Goal: Task Accomplishment & Management: Manage account settings

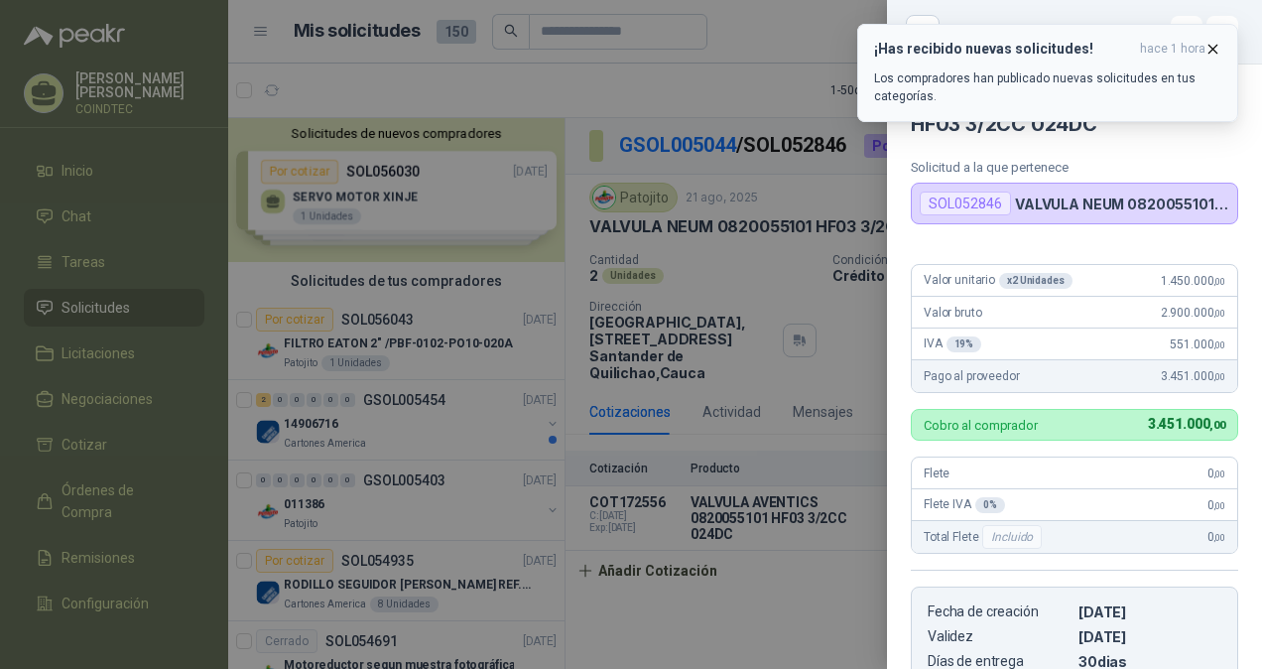
scroll to position [1389, 0]
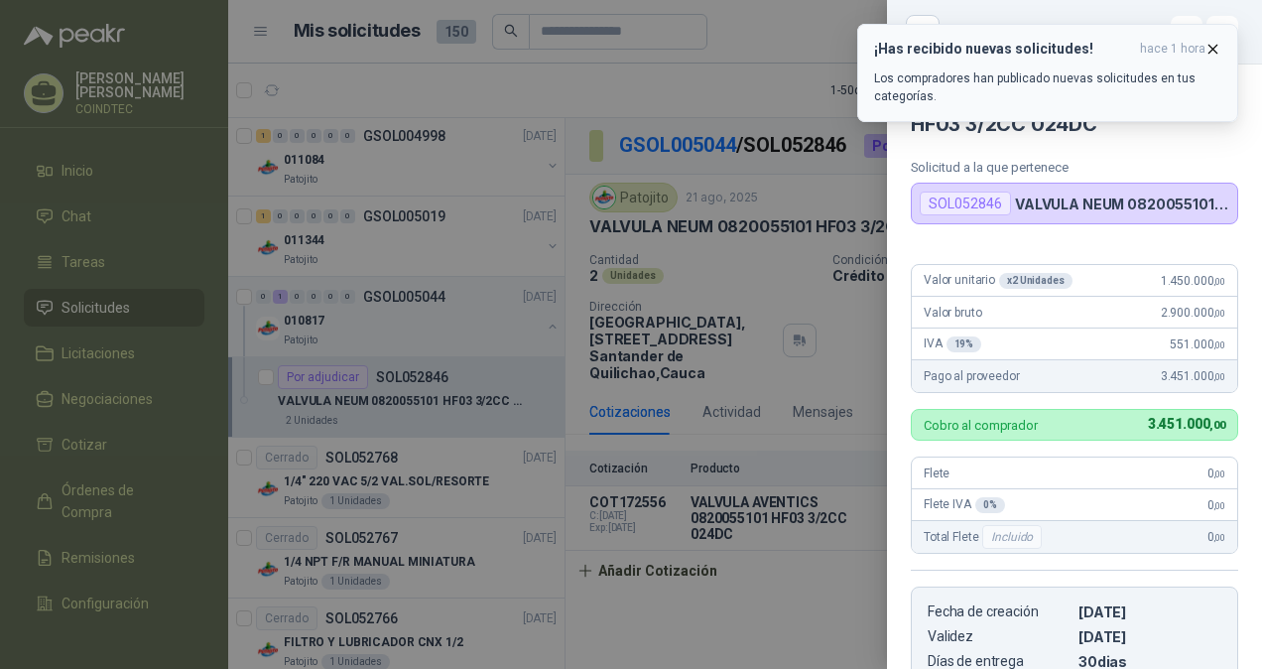
click at [1218, 43] on icon "button" at bounding box center [1212, 49] width 17 height 17
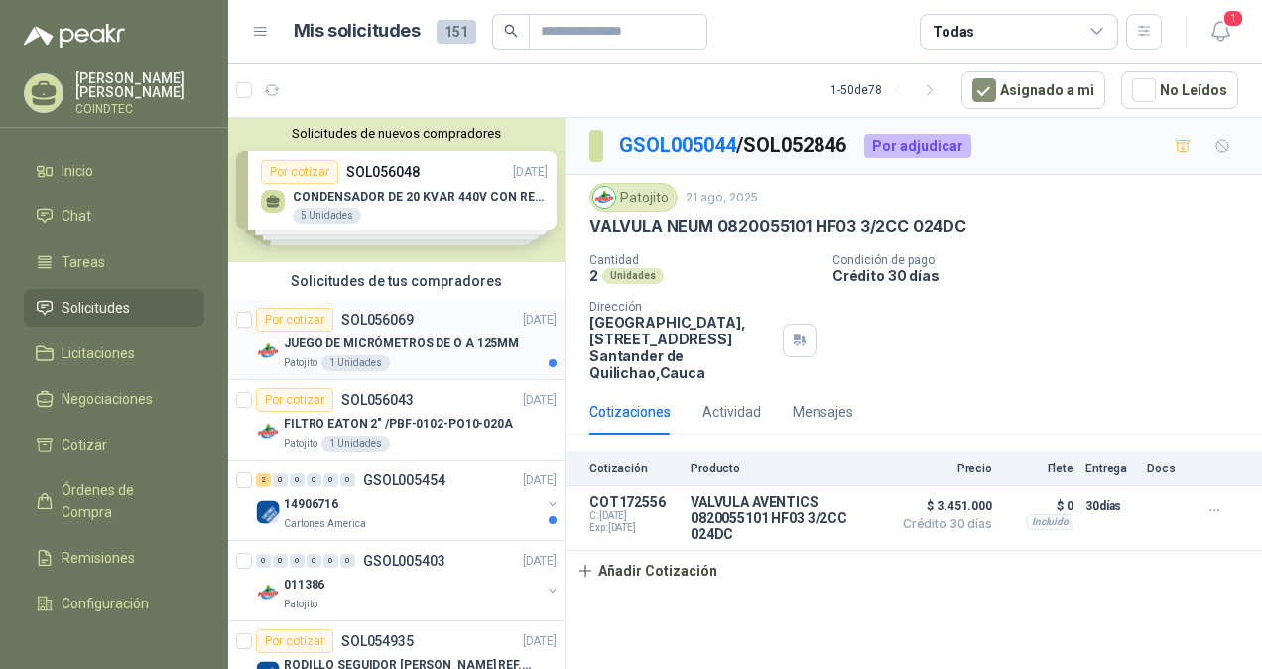
click at [474, 357] on div "Patojito 1 Unidades" at bounding box center [420, 363] width 273 height 16
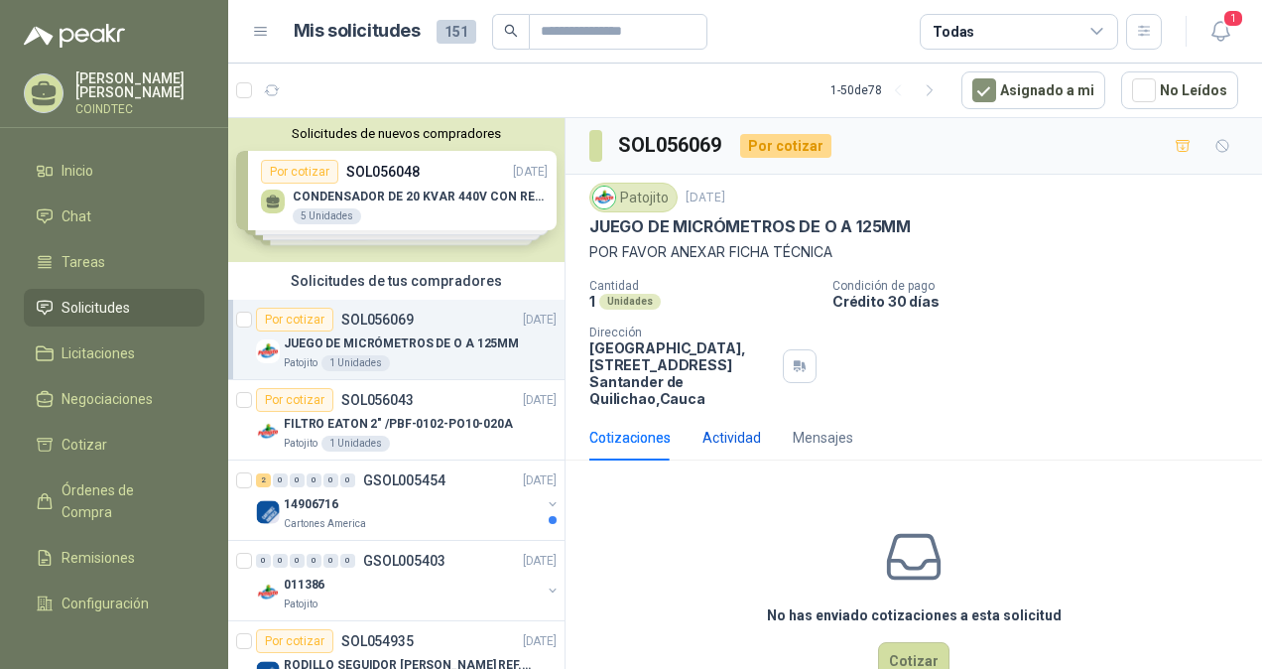
click at [728, 436] on div "Actividad" at bounding box center [731, 438] width 59 height 22
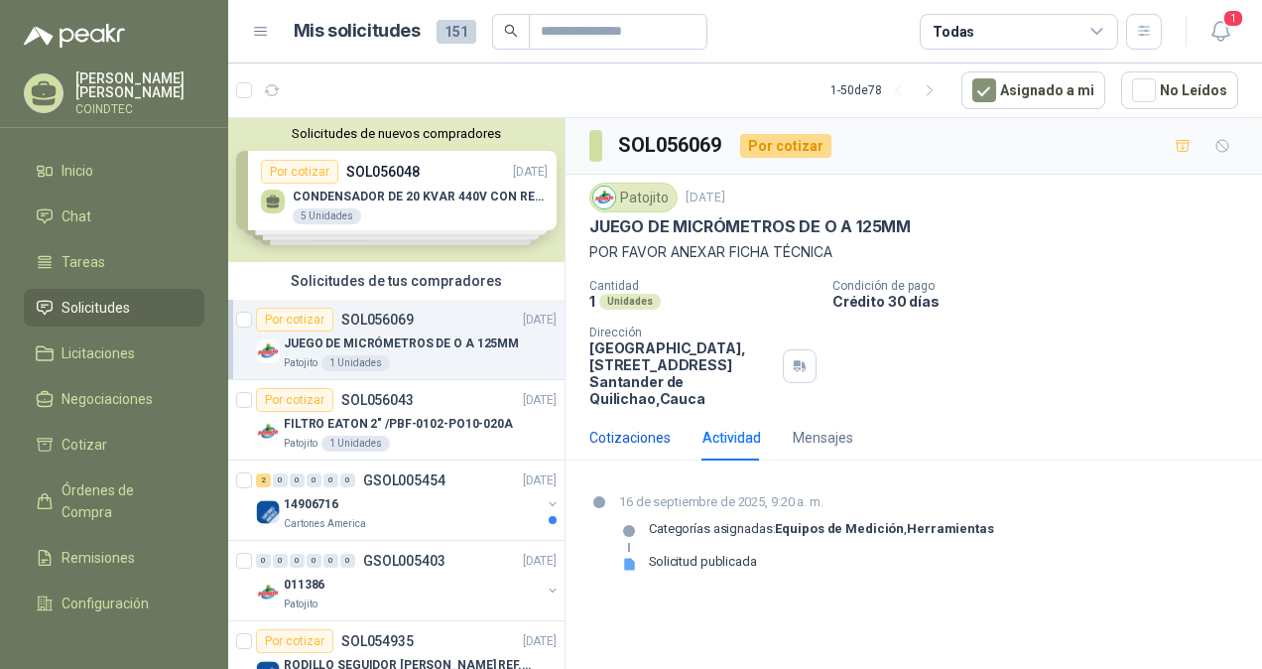
click at [623, 427] on div "Cotizaciones" at bounding box center [629, 438] width 81 height 22
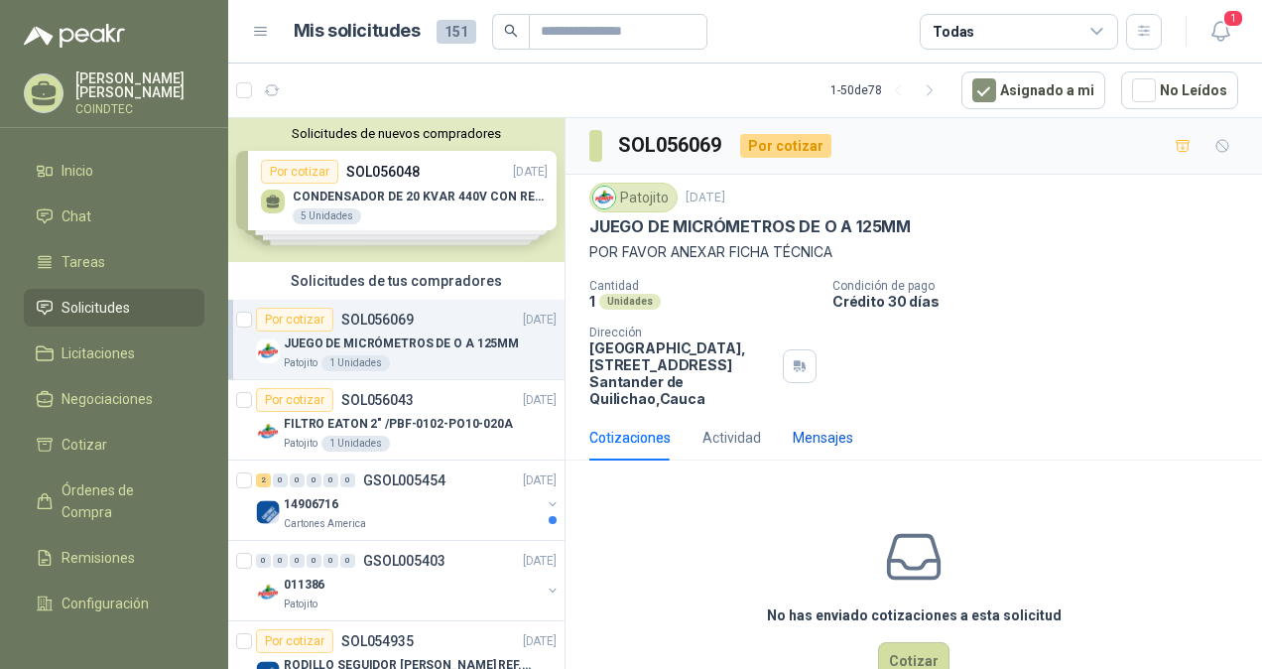
click at [803, 439] on div "Mensajes" at bounding box center [823, 438] width 61 height 22
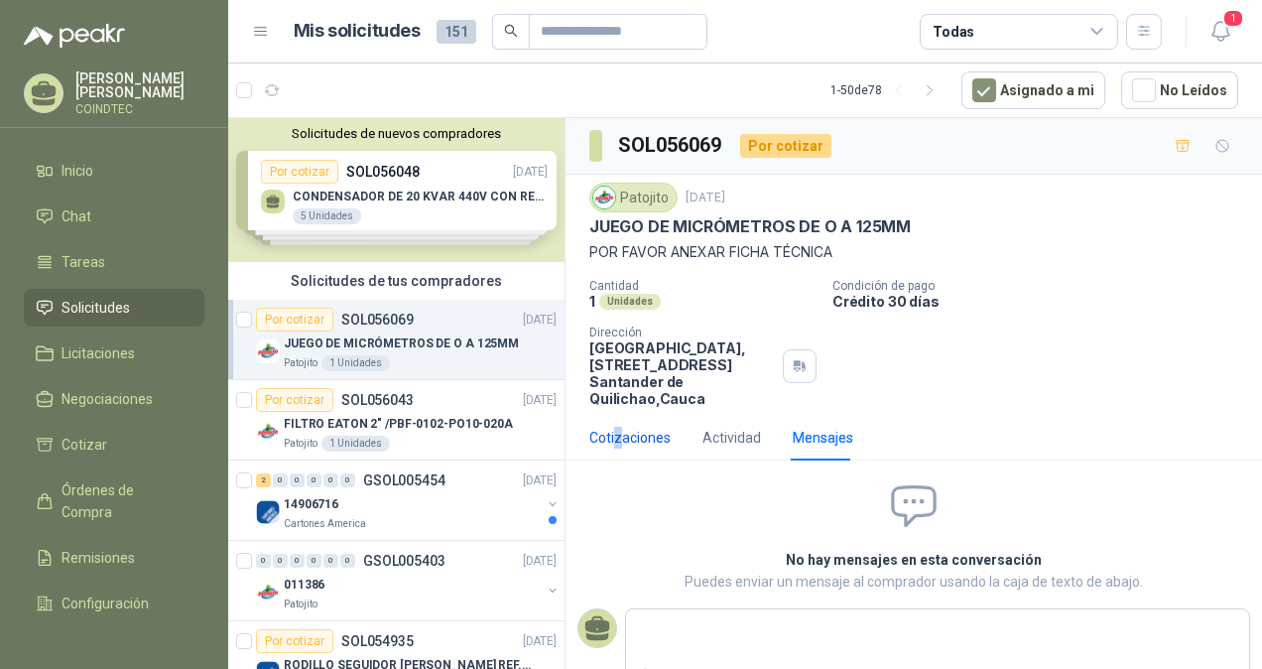
click at [617, 430] on div "Cotizaciones" at bounding box center [629, 438] width 81 height 22
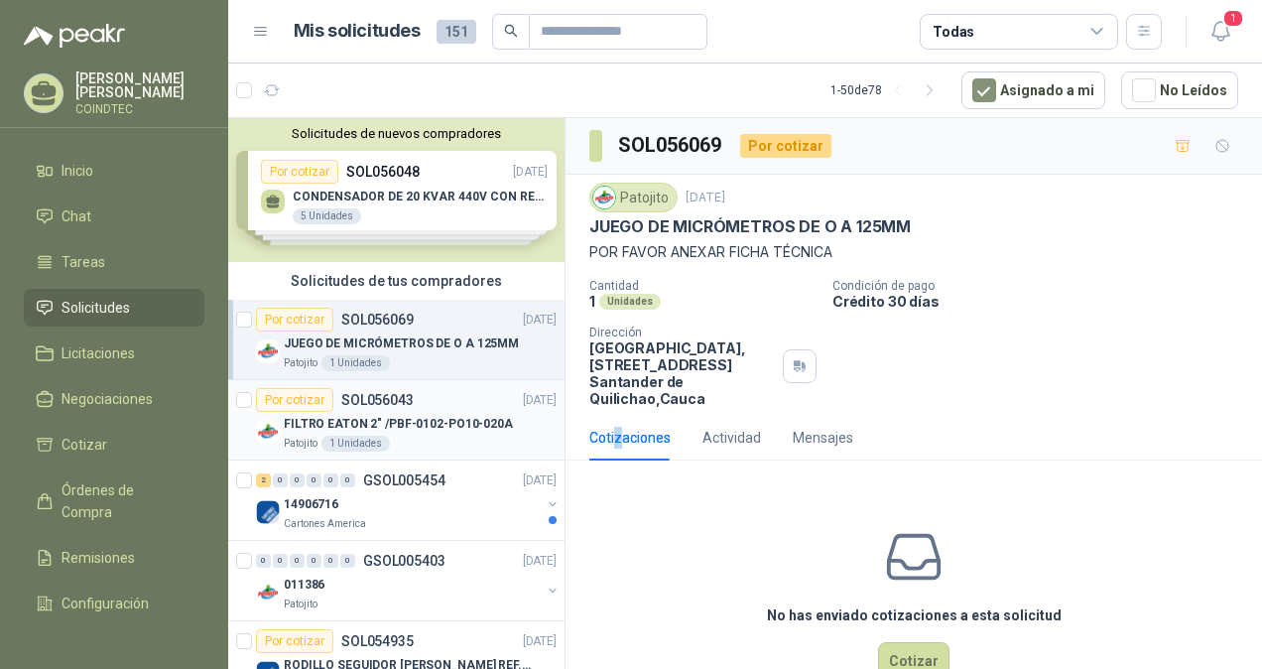
click at [456, 421] on p "FILTRO EATON 2" /PBF-0102-PO10-020A" at bounding box center [398, 424] width 229 height 19
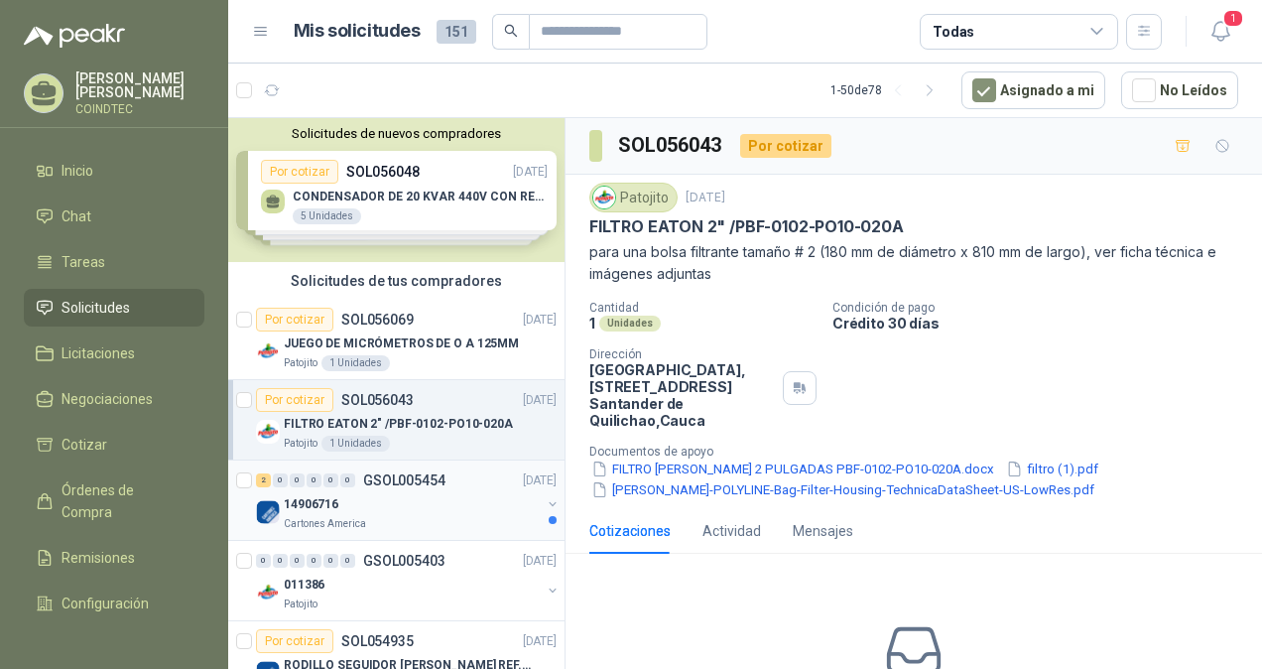
click at [417, 492] on div "14906716" at bounding box center [412, 504] width 257 height 24
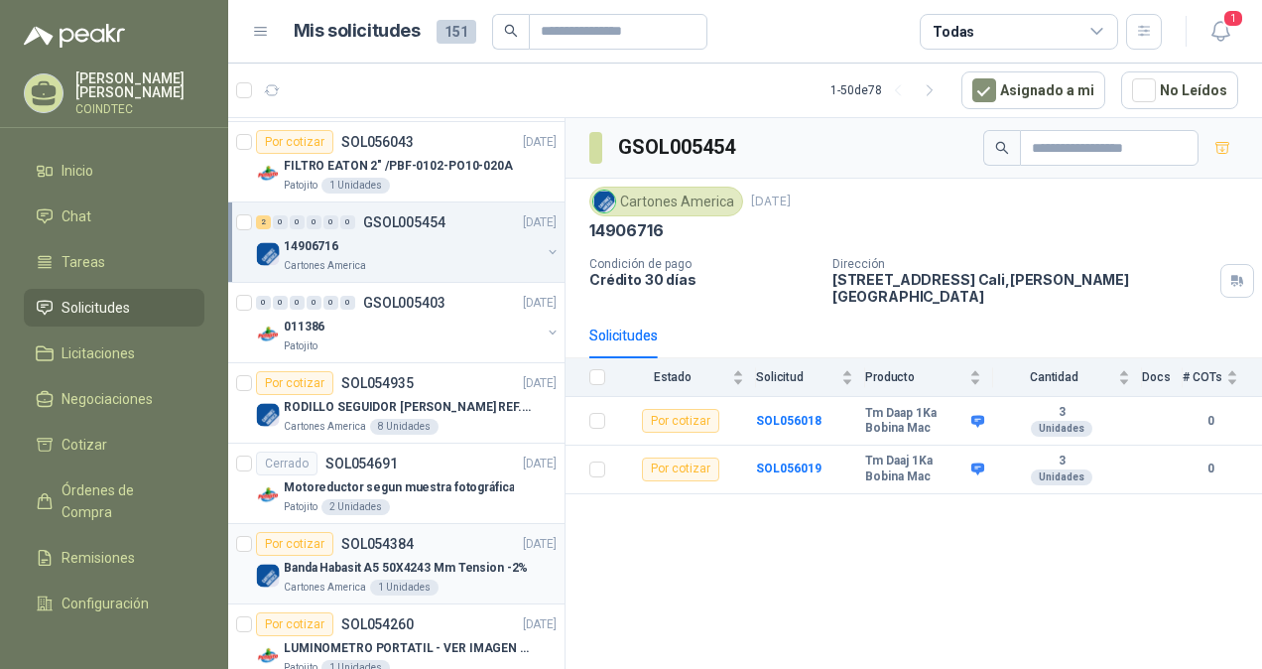
scroll to position [298, 0]
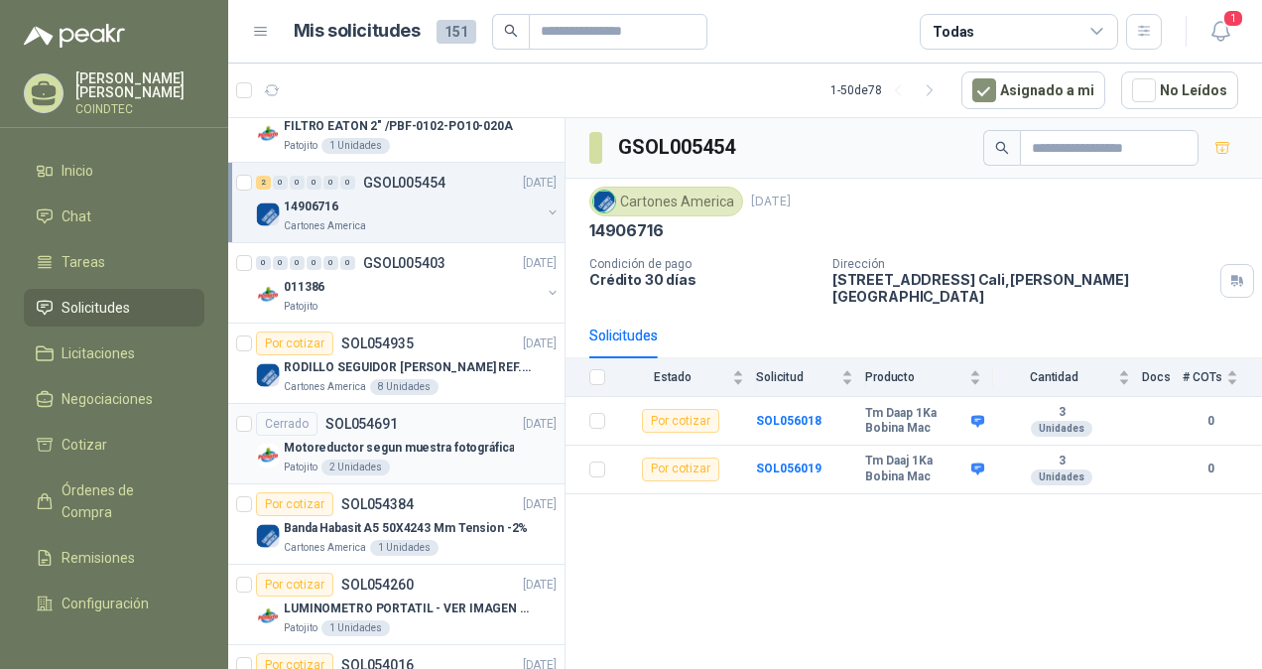
click at [475, 448] on p "Motoreductor segun muestra fotográfica" at bounding box center [399, 447] width 230 height 19
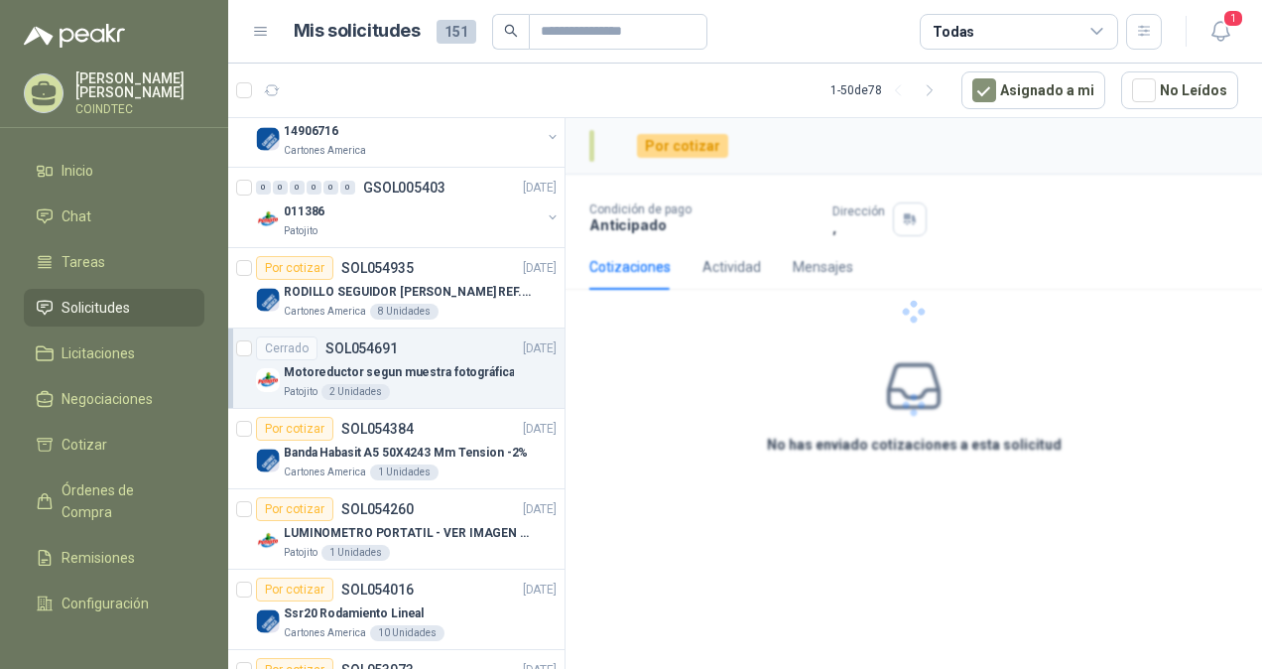
scroll to position [496, 0]
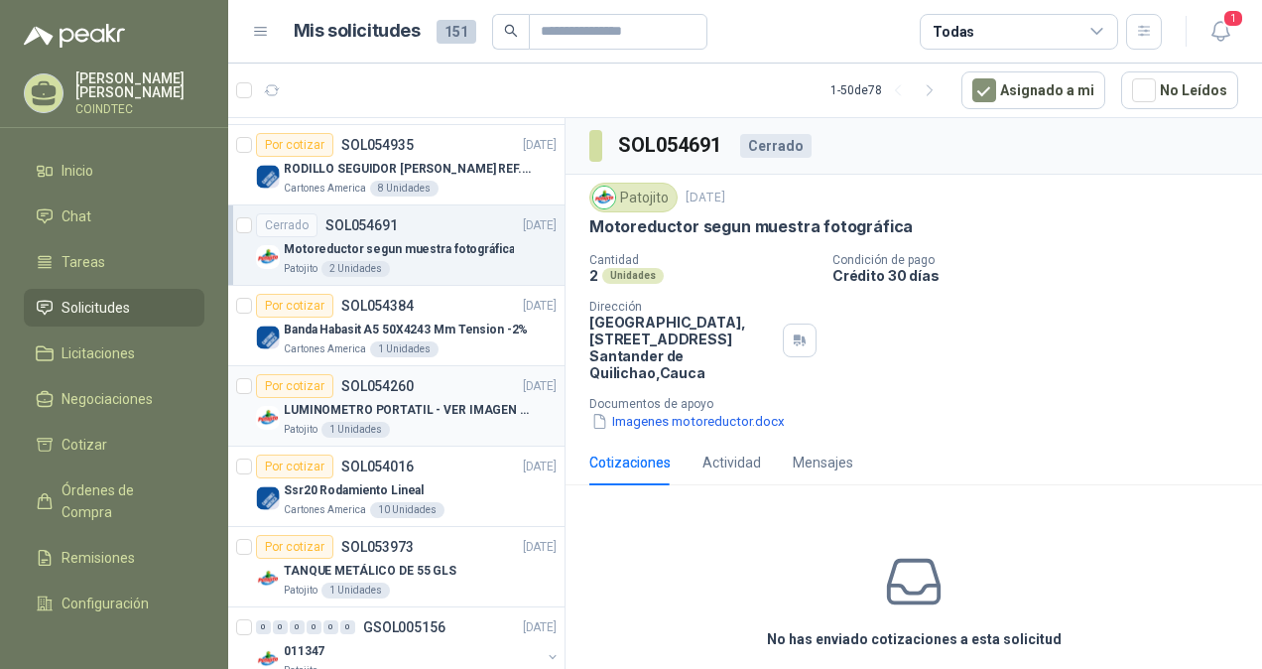
click at [475, 422] on div "Patojito 1 Unidades" at bounding box center [420, 430] width 273 height 16
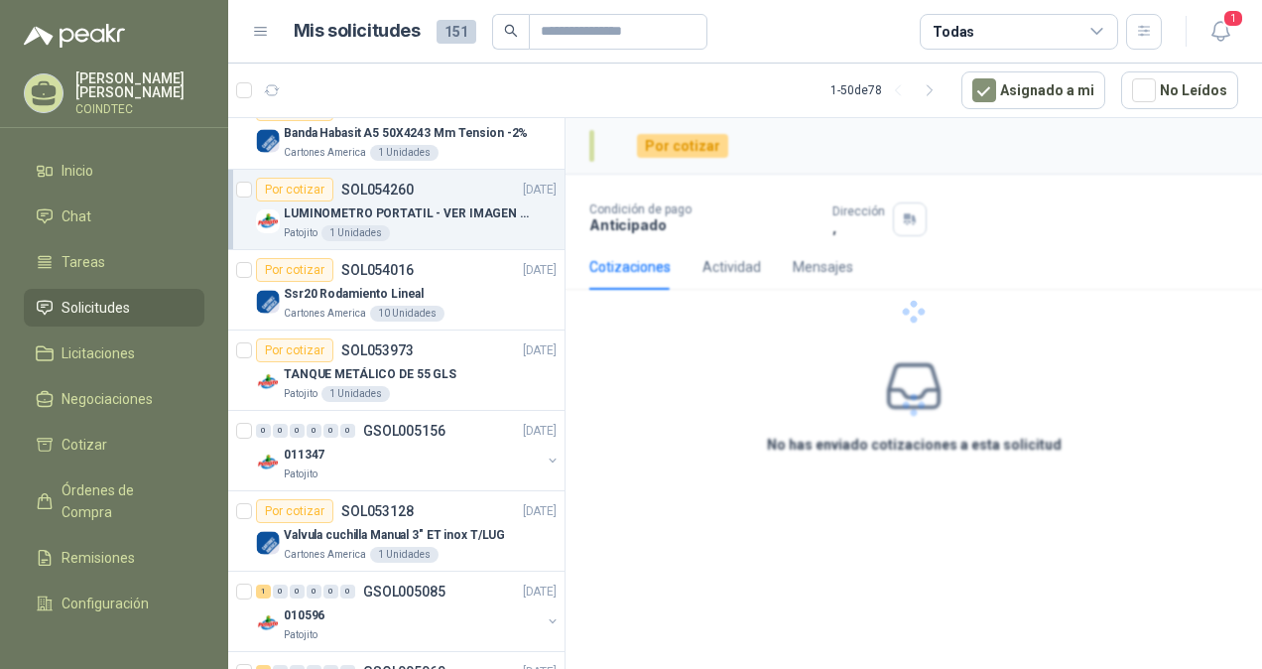
scroll to position [694, 0]
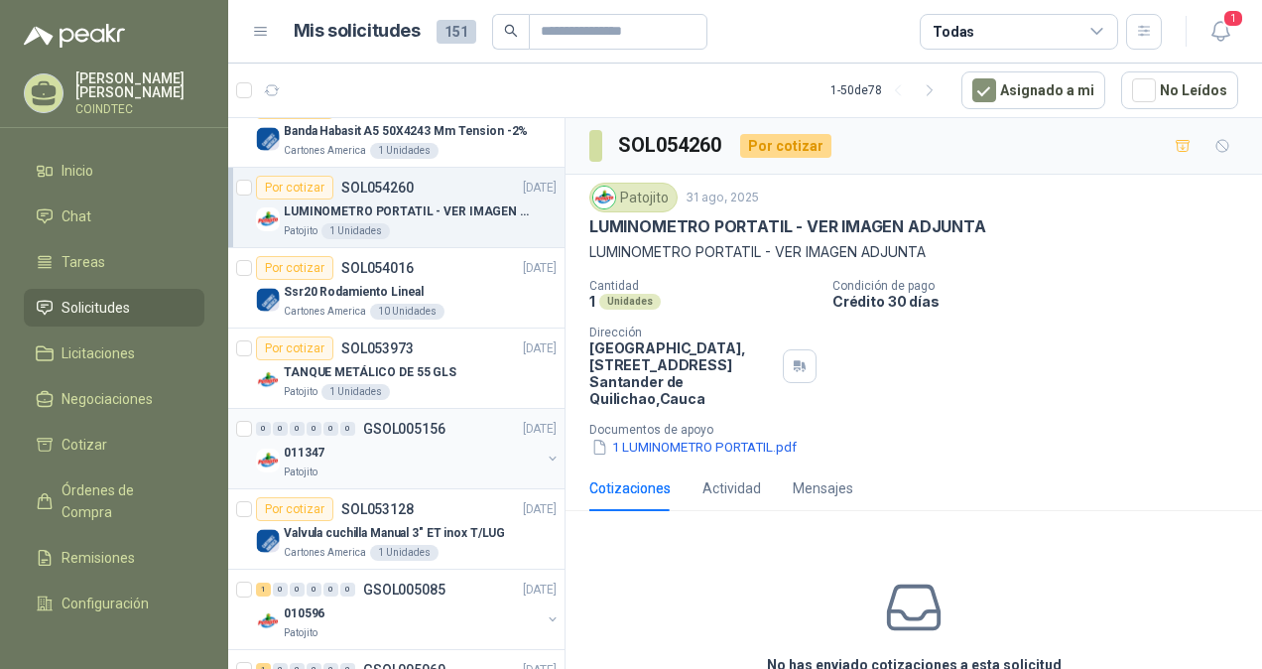
click at [400, 454] on div "011347" at bounding box center [412, 452] width 257 height 24
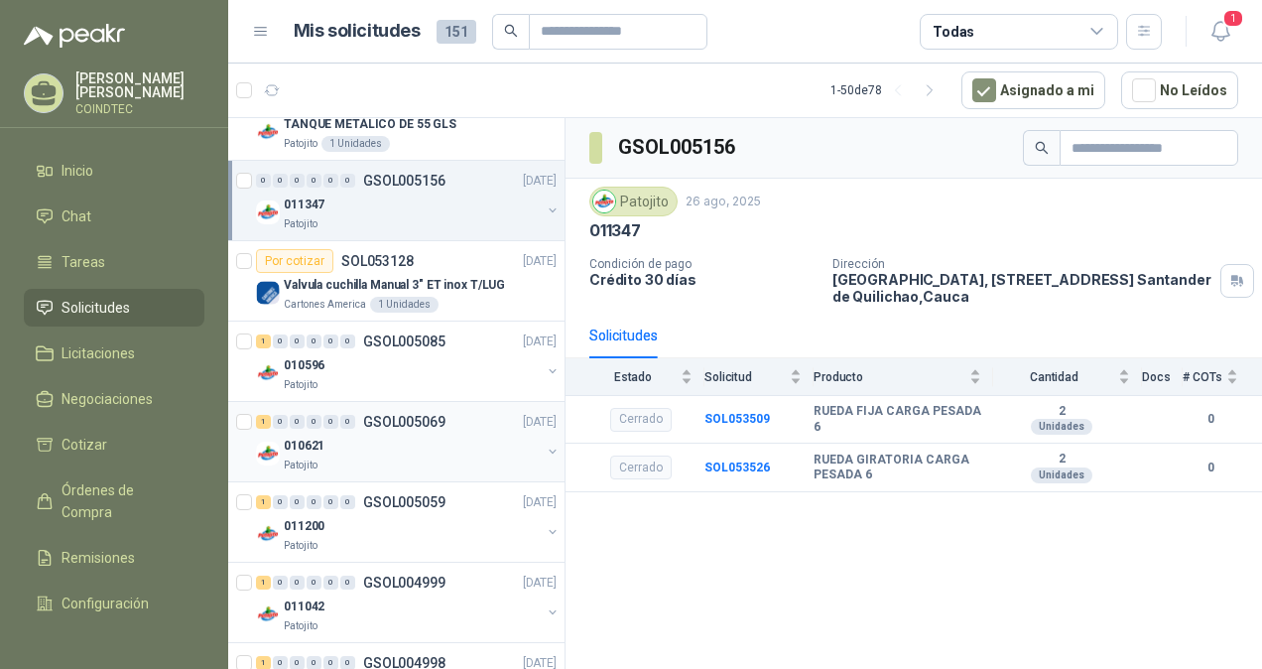
scroll to position [992, 0]
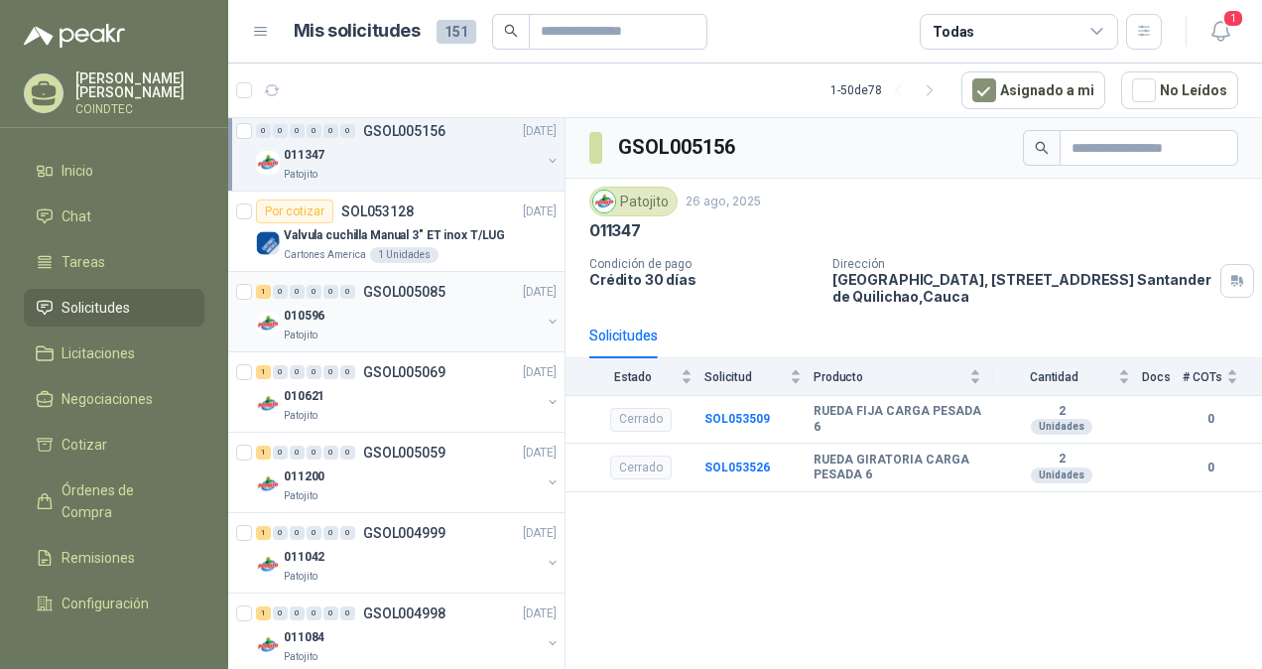
click at [468, 315] on div "010596" at bounding box center [412, 316] width 257 height 24
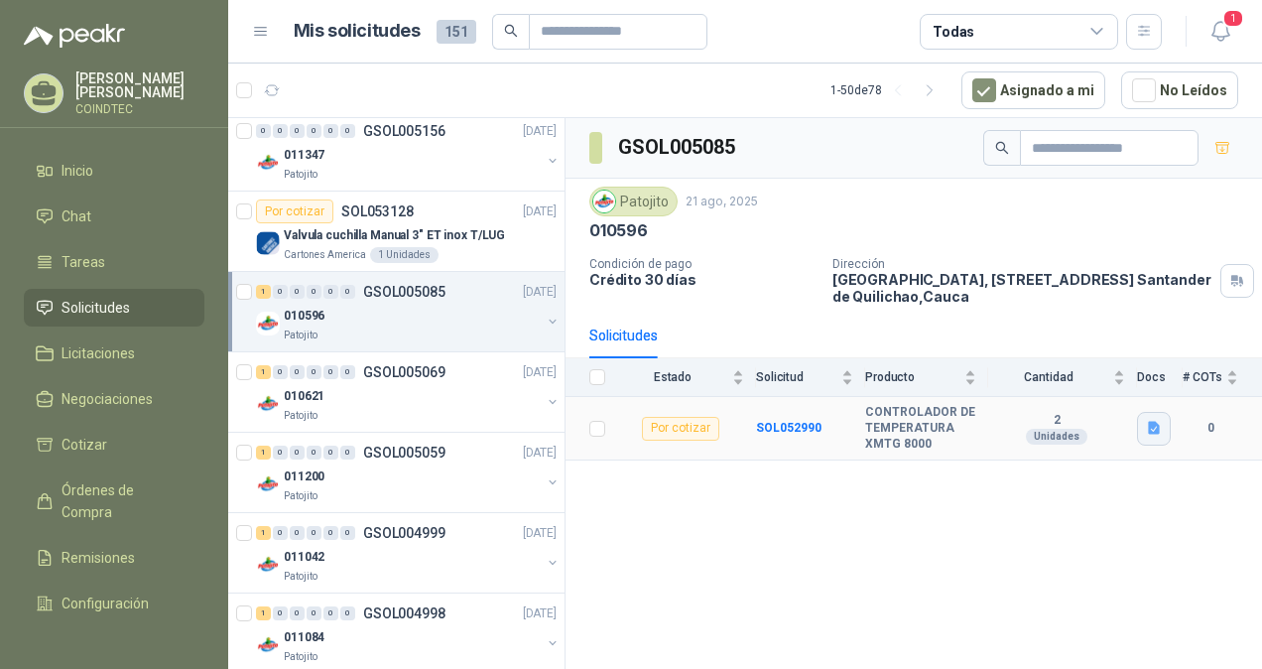
click at [1150, 415] on button "button" at bounding box center [1154, 429] width 34 height 34
click at [1069, 382] on button "Controladores de Temperatura.docx" at bounding box center [1039, 381] width 236 height 21
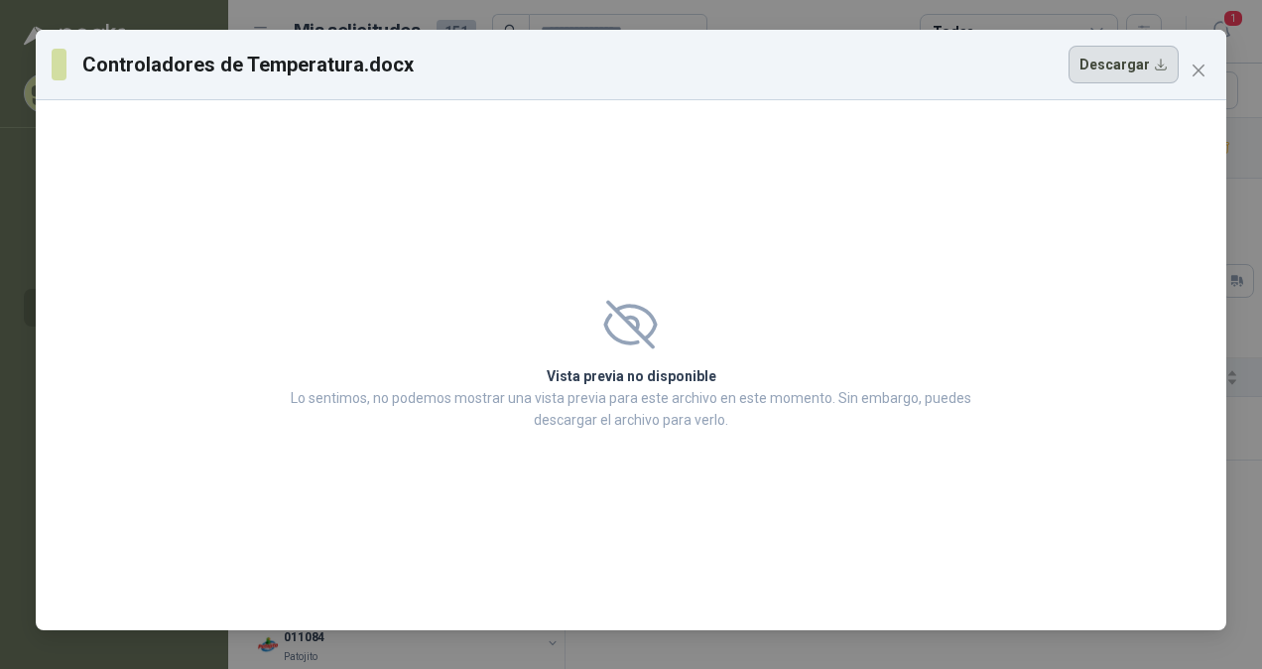
click at [1089, 62] on button "Descargar" at bounding box center [1123, 65] width 110 height 38
click at [1193, 69] on icon "close" at bounding box center [1198, 70] width 16 height 16
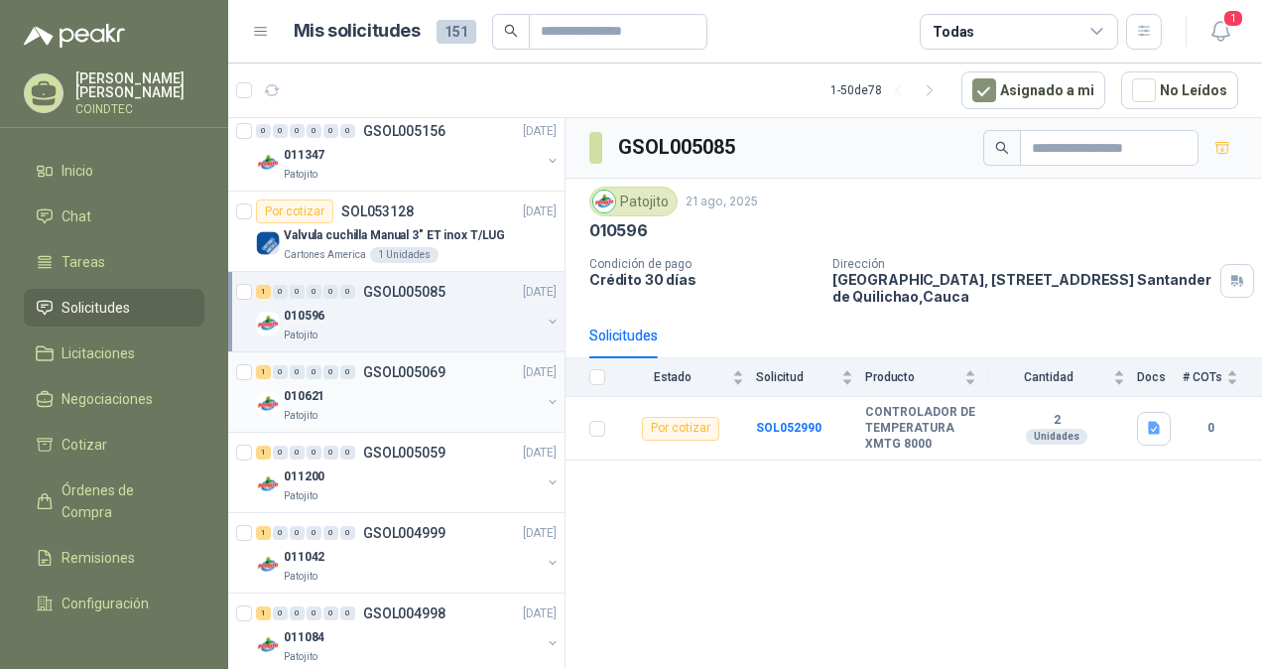
click at [407, 390] on div "010621" at bounding box center [412, 396] width 257 height 24
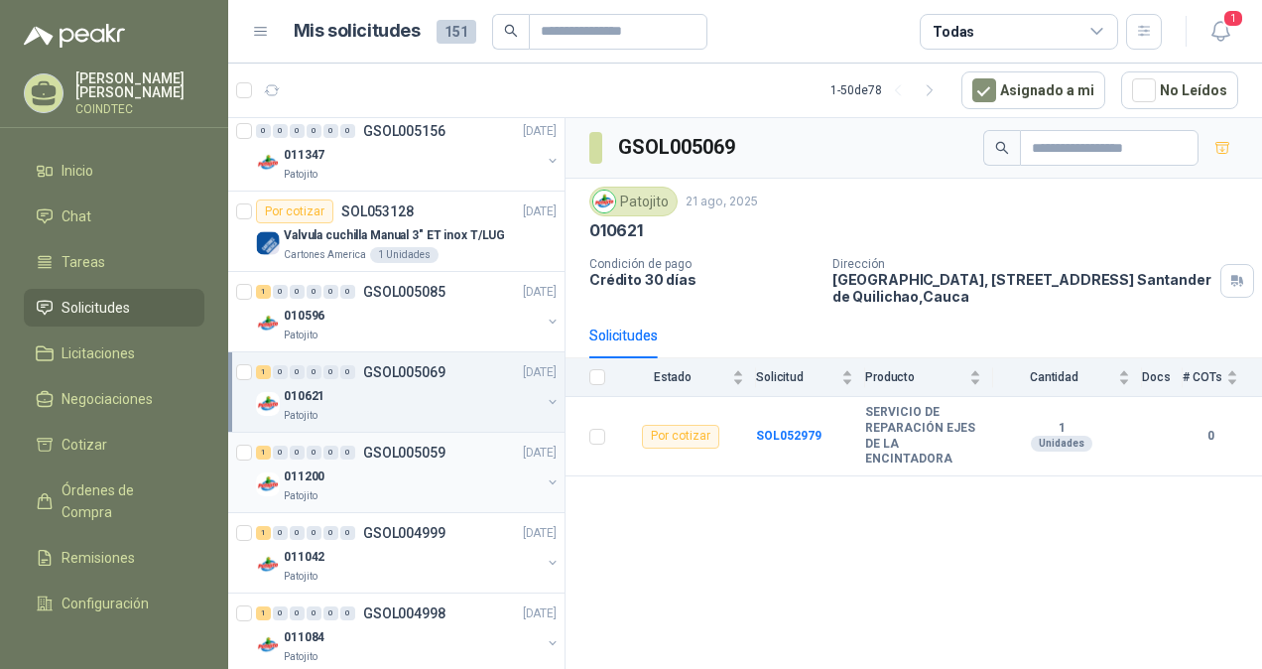
click at [399, 464] on div "011200" at bounding box center [412, 476] width 257 height 24
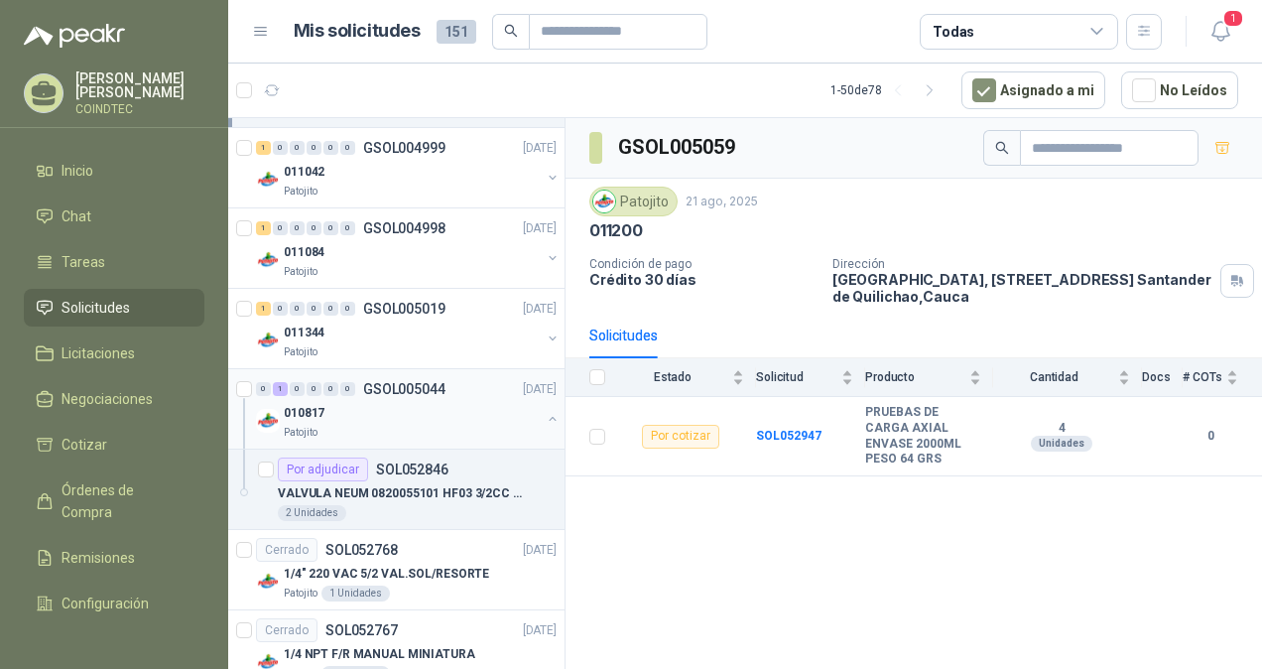
scroll to position [1488, 0]
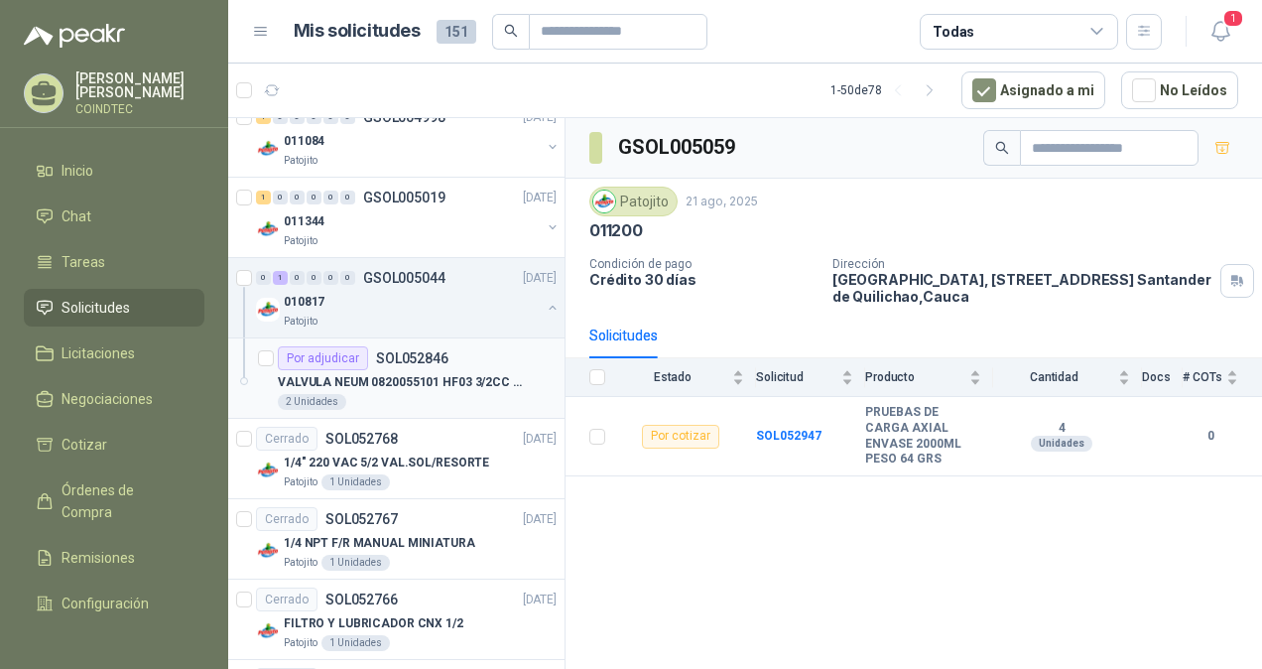
click at [466, 373] on p "VALVULA NEUM 0820055101 HF03 3/2CC 024DC" at bounding box center [401, 382] width 247 height 19
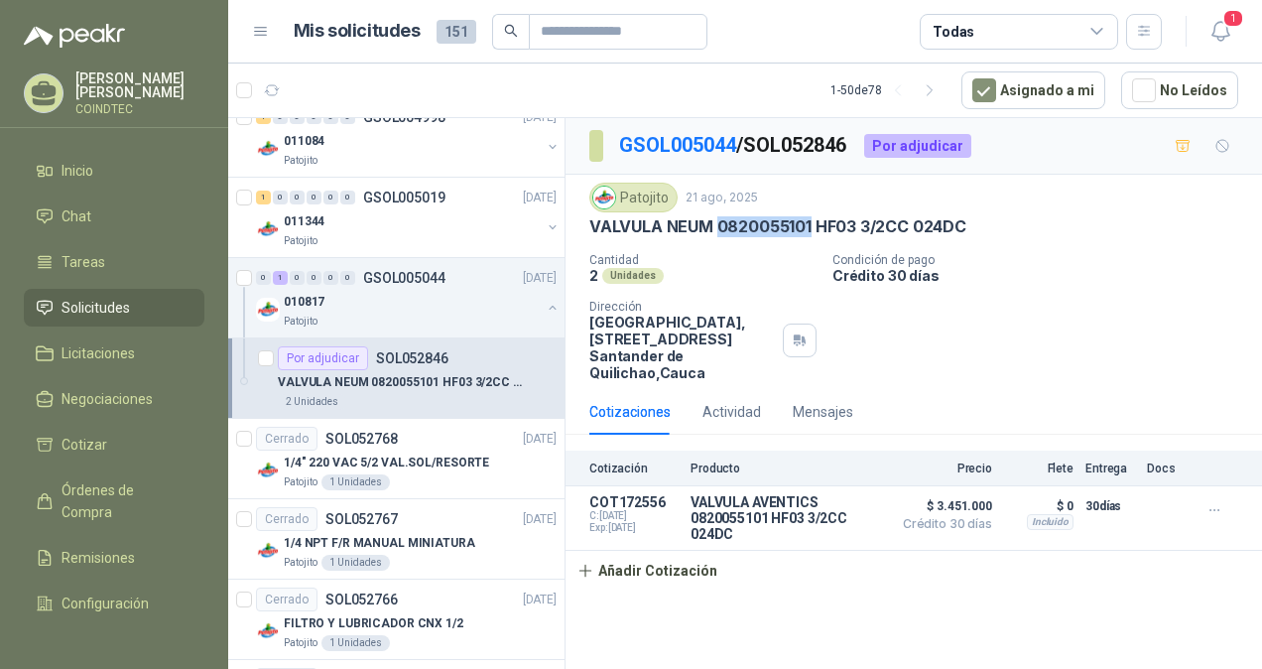
drag, startPoint x: 717, startPoint y: 219, endPoint x: 811, endPoint y: 224, distance: 94.4
click at [811, 224] on p "VALVULA NEUM 0820055101 HF03 3/2CC 024DC" at bounding box center [777, 226] width 377 height 21
copy p "0820055101"
click at [817, 513] on button "Detalles" at bounding box center [834, 518] width 93 height 27
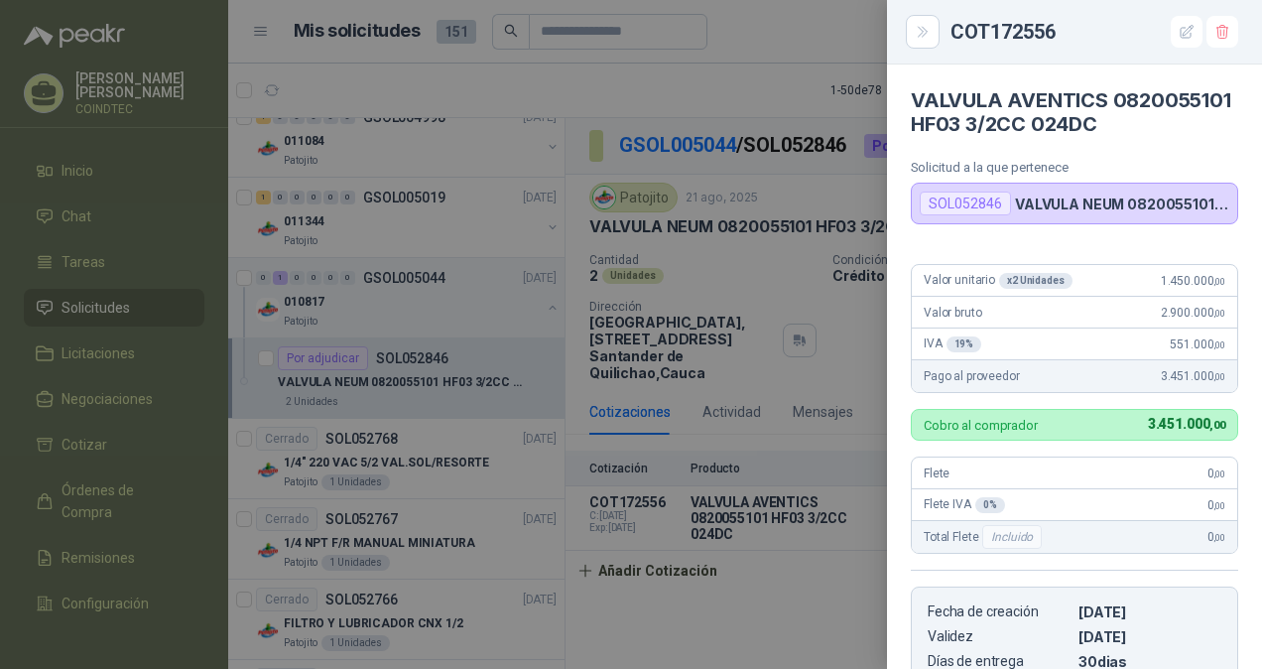
click at [1194, 288] on span "1.450.000 ,00" at bounding box center [1193, 281] width 64 height 14
click at [1182, 40] on icon "button" at bounding box center [1186, 32] width 17 height 17
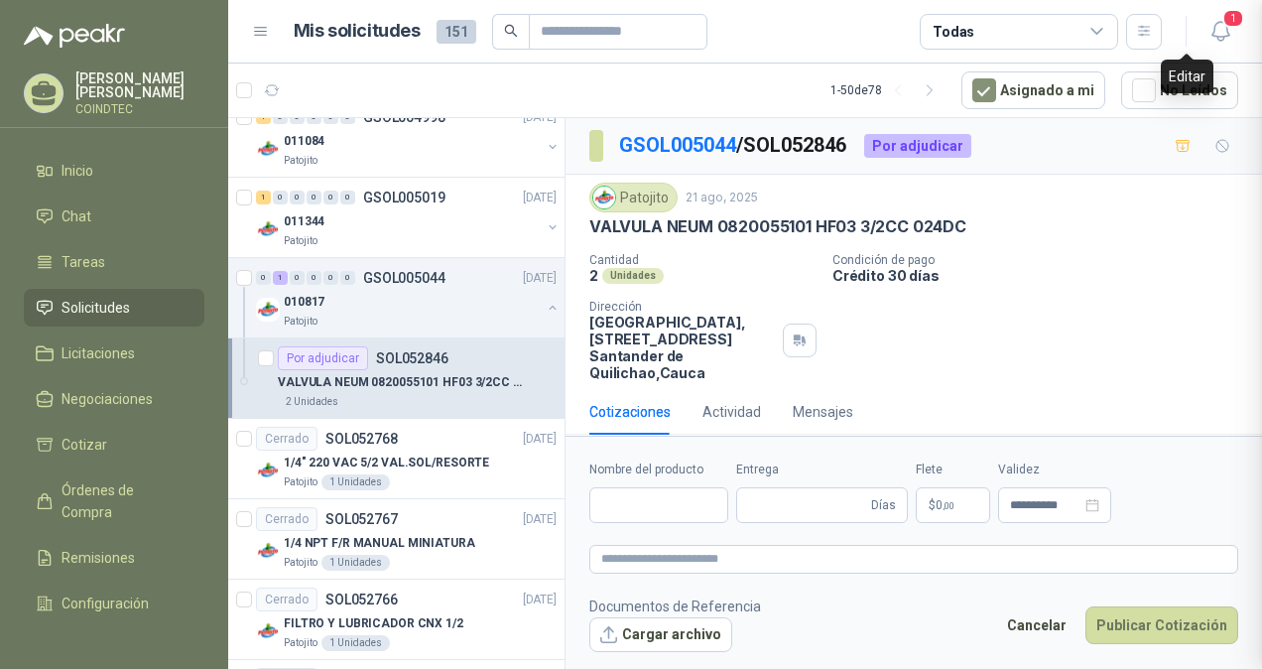
type input "**********"
type input "**"
type input "**********"
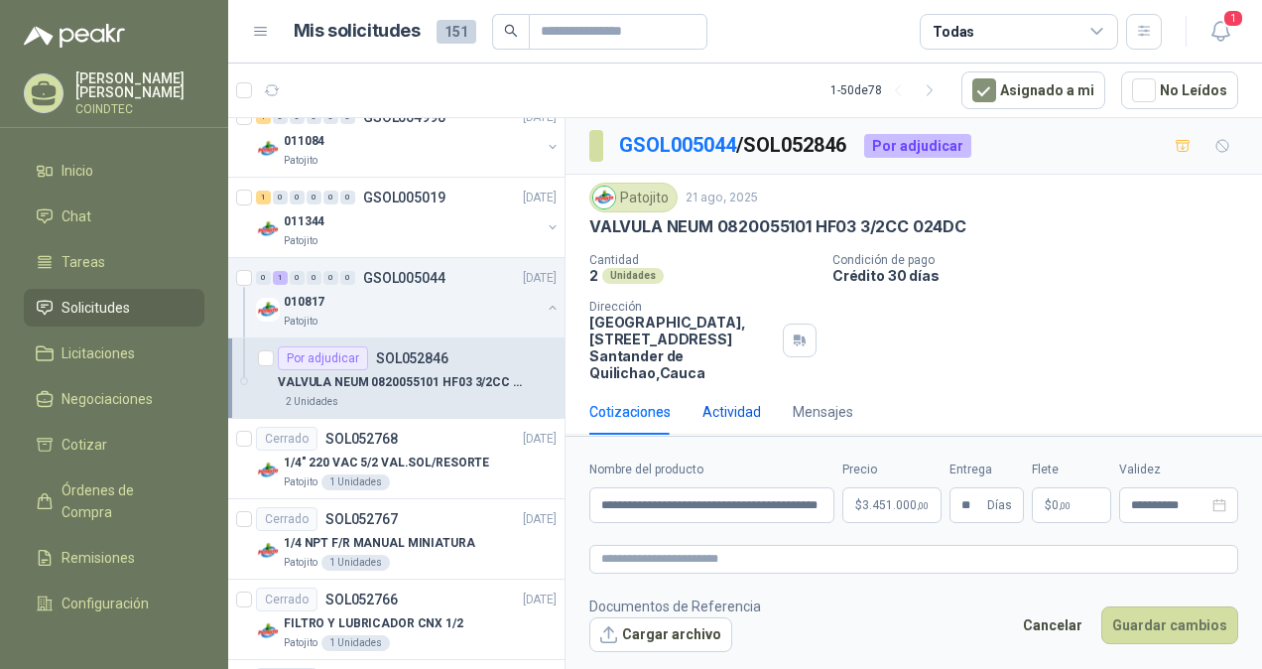
click at [747, 411] on div "Actividad" at bounding box center [731, 412] width 59 height 22
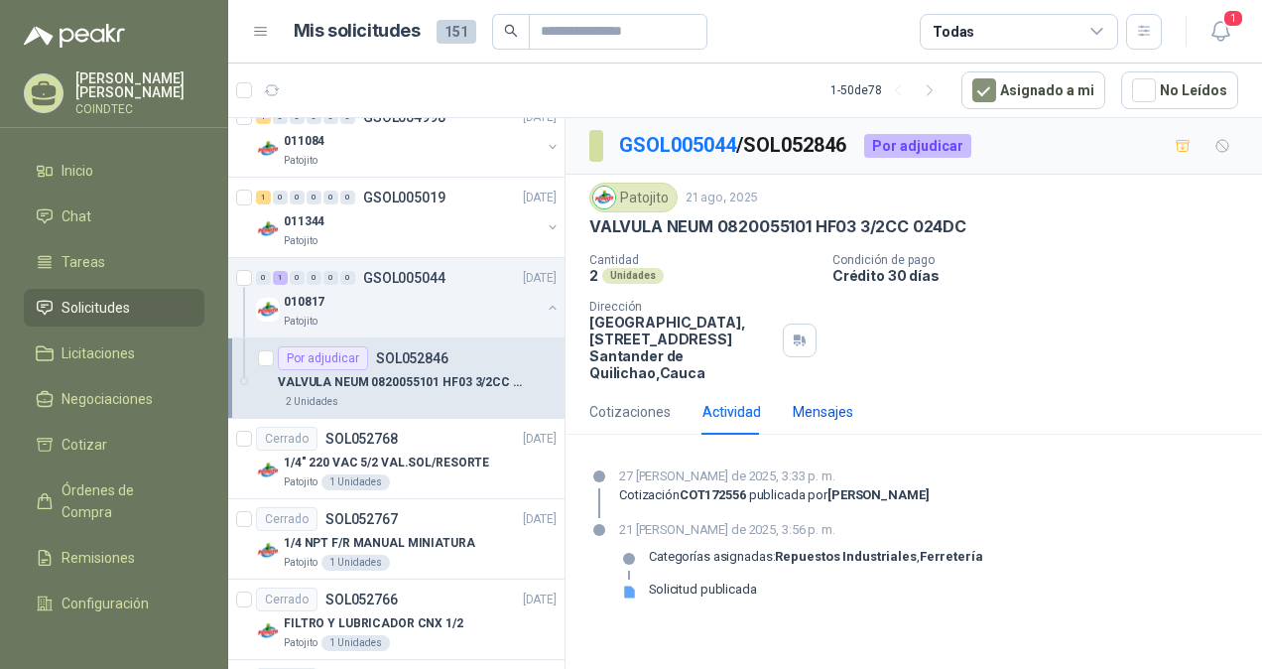
click at [800, 413] on div "Mensajes" at bounding box center [823, 412] width 61 height 22
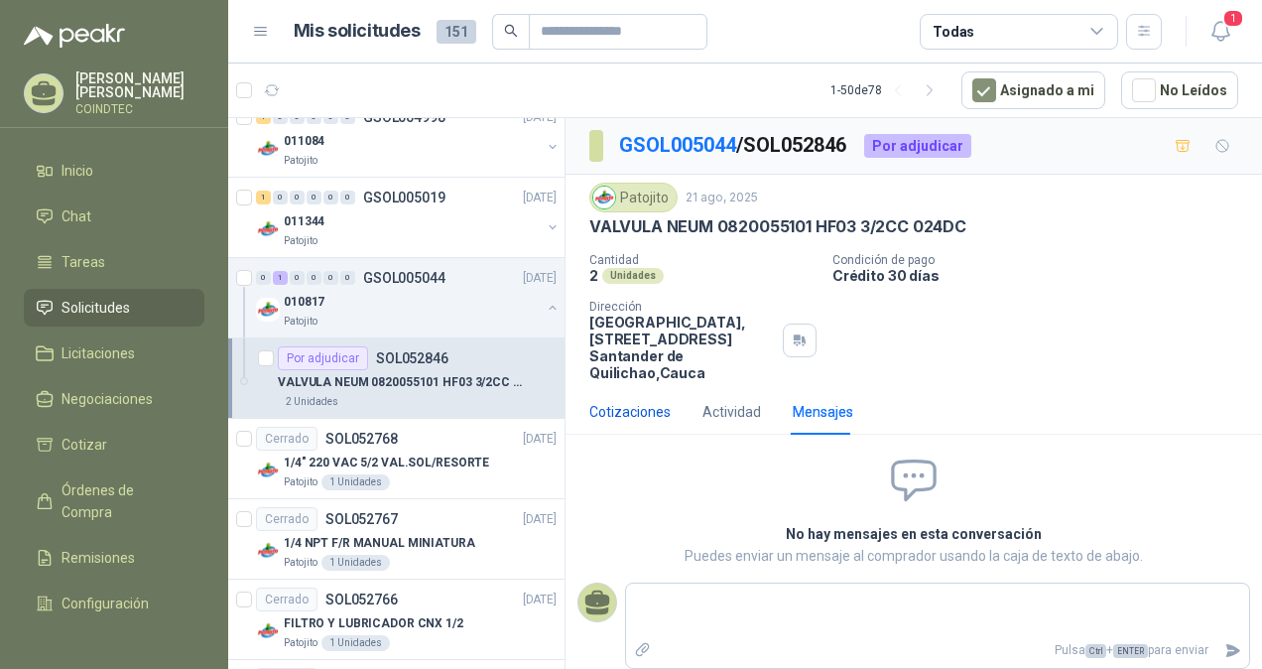
click at [654, 410] on div "Cotizaciones" at bounding box center [629, 412] width 81 height 22
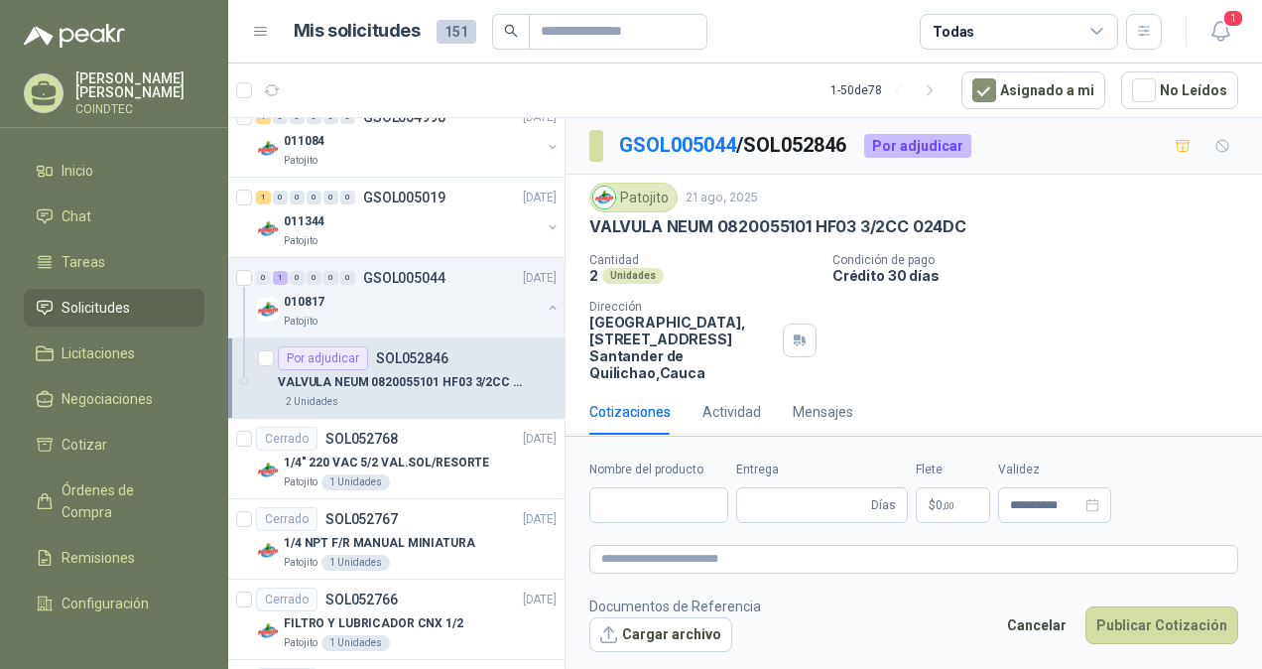
type input "**********"
type input "**"
type input "**********"
click at [894, 508] on span "3.451.000 ,00" at bounding box center [895, 505] width 66 height 12
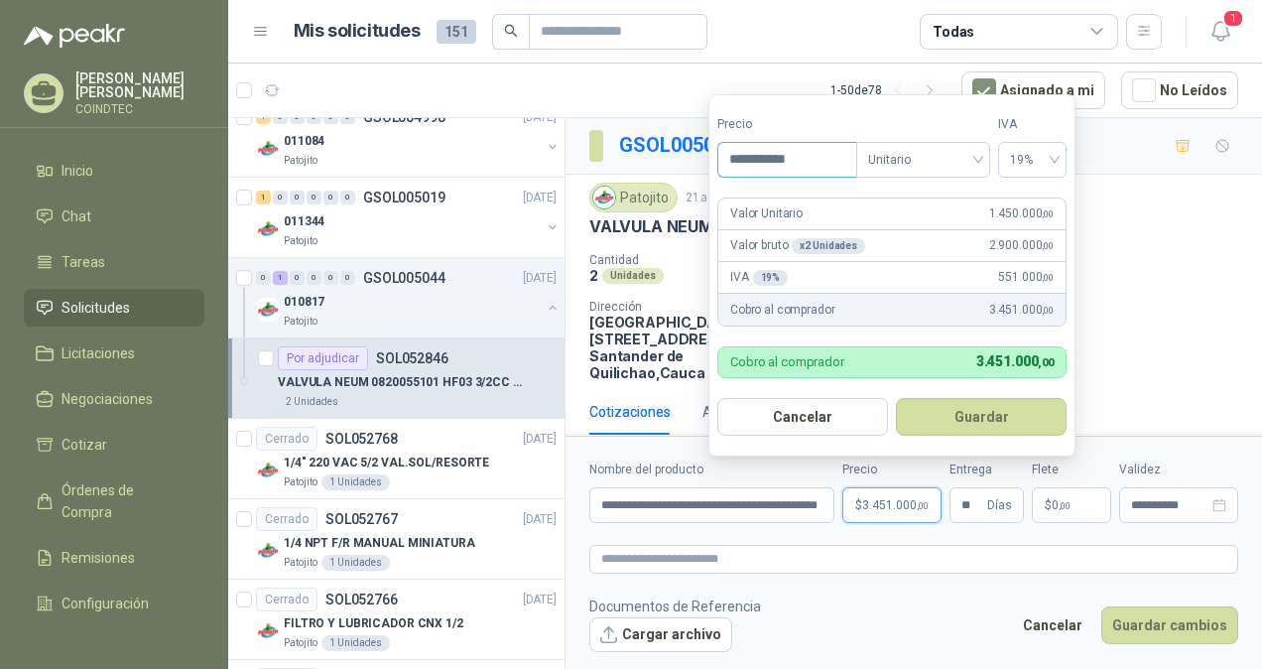
drag, startPoint x: 817, startPoint y: 161, endPoint x: 751, endPoint y: 153, distance: 66.9
click at [751, 153] on input "**********" at bounding box center [787, 160] width 138 height 34
click at [799, 168] on input "**********" at bounding box center [787, 160] width 138 height 34
type input "**********"
click at [952, 421] on button "Guardar" at bounding box center [981, 417] width 171 height 38
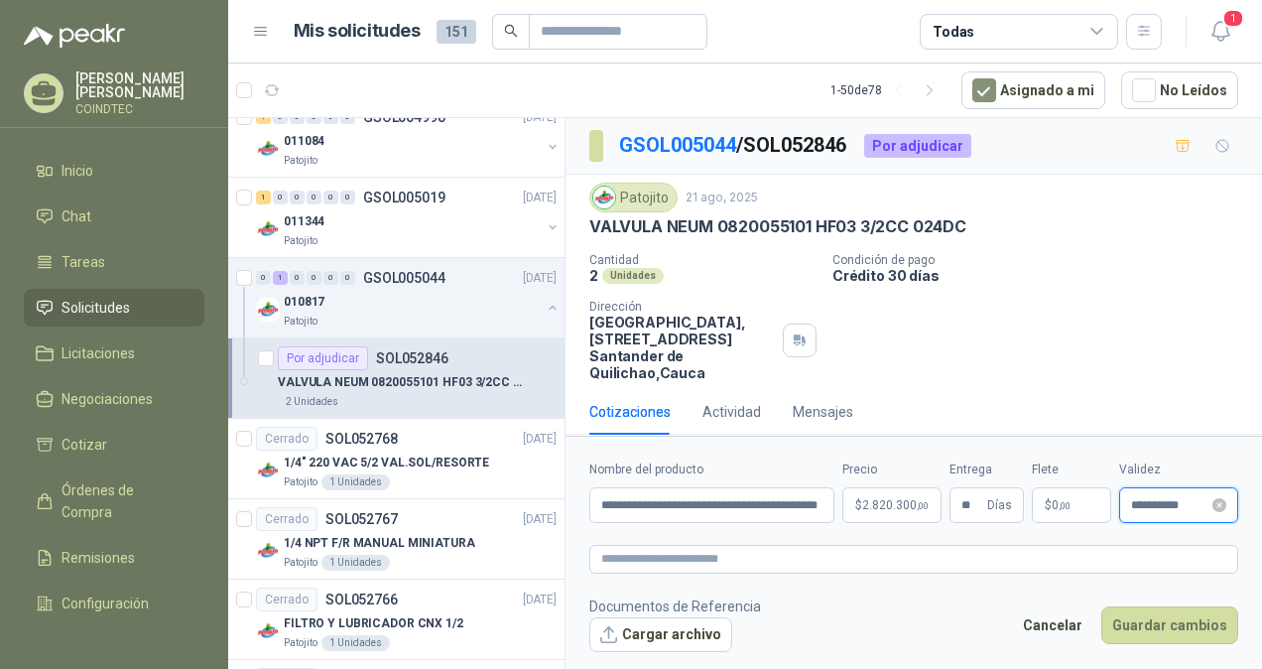
click at [1153, 508] on input "**********" at bounding box center [1169, 505] width 77 height 13
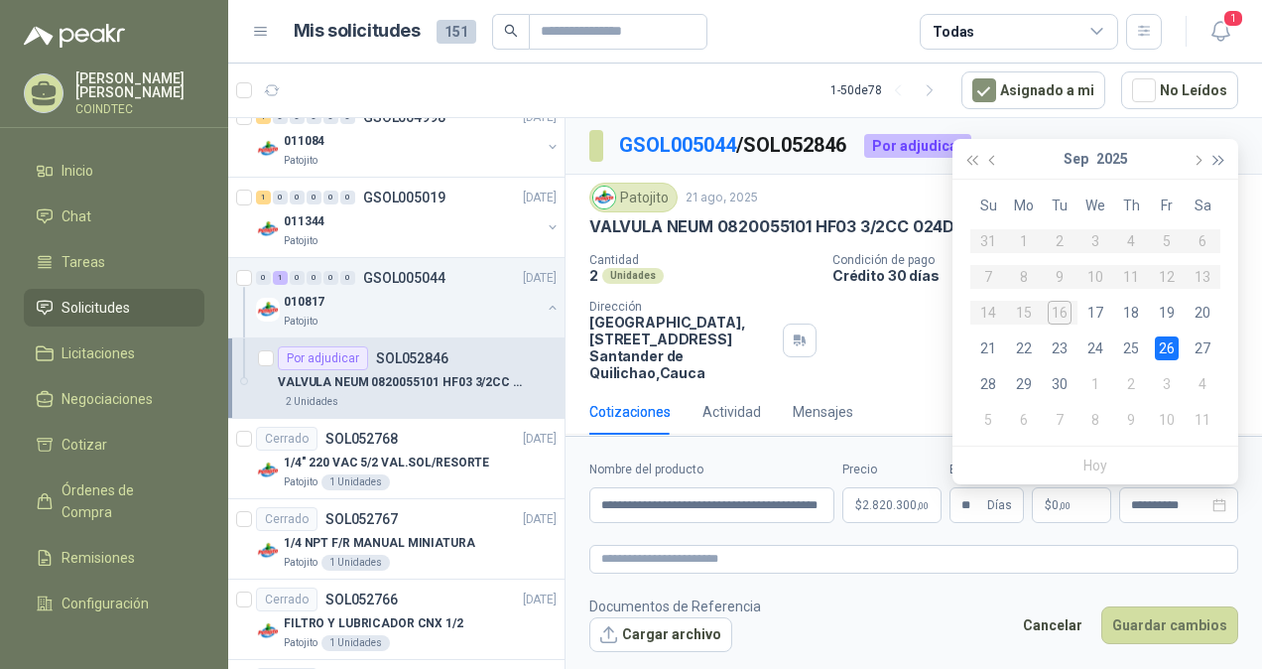
click at [1212, 153] on button "button" at bounding box center [1219, 159] width 22 height 40
click at [1220, 149] on button "button" at bounding box center [1219, 159] width 22 height 40
click at [990, 161] on span "button" at bounding box center [994, 160] width 10 height 10
click at [961, 159] on button "button" at bounding box center [971, 159] width 22 height 40
click at [1200, 159] on span "button" at bounding box center [1196, 160] width 10 height 10
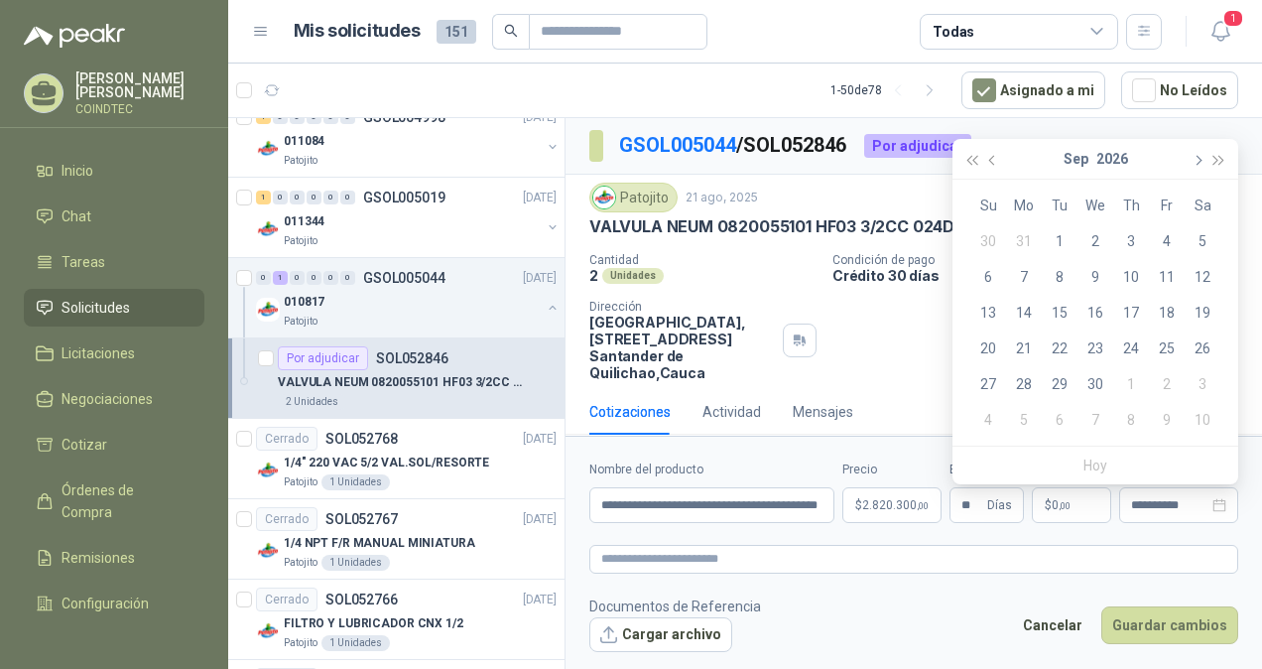
click at [1200, 159] on span "button" at bounding box center [1196, 160] width 10 height 10
type input "**********"
click at [1163, 311] on div "16" at bounding box center [1167, 313] width 24 height 24
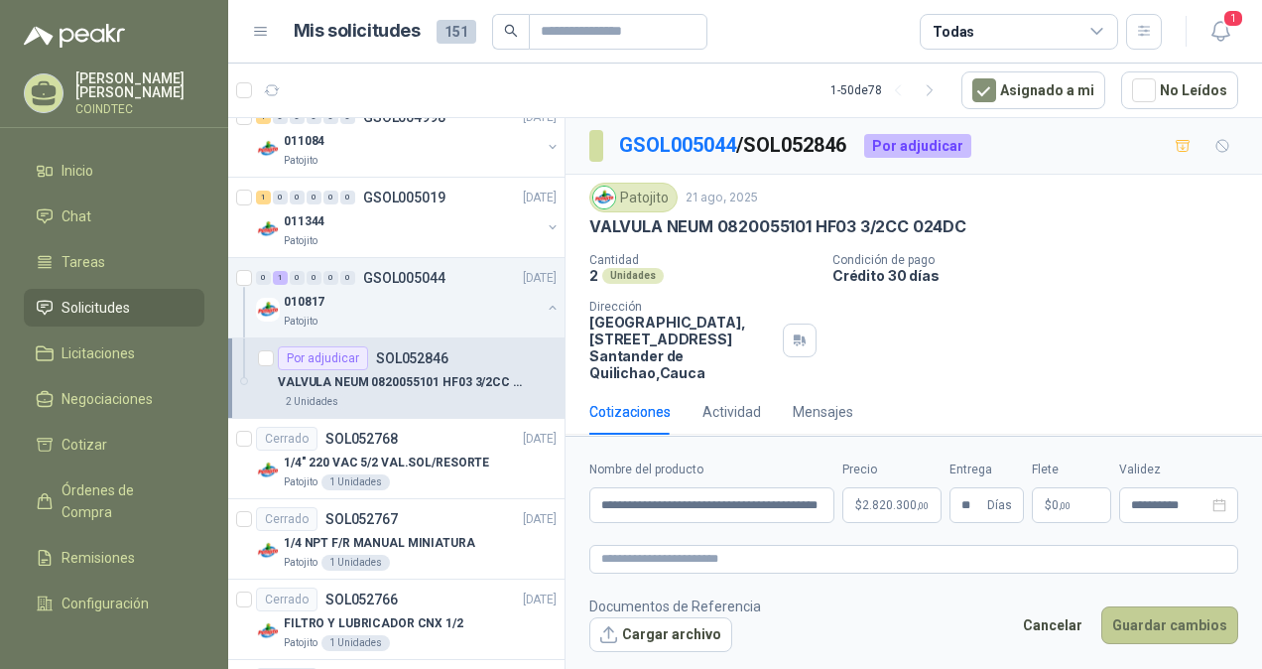
click at [1128, 621] on button "Guardar cambios" at bounding box center [1169, 625] width 137 height 38
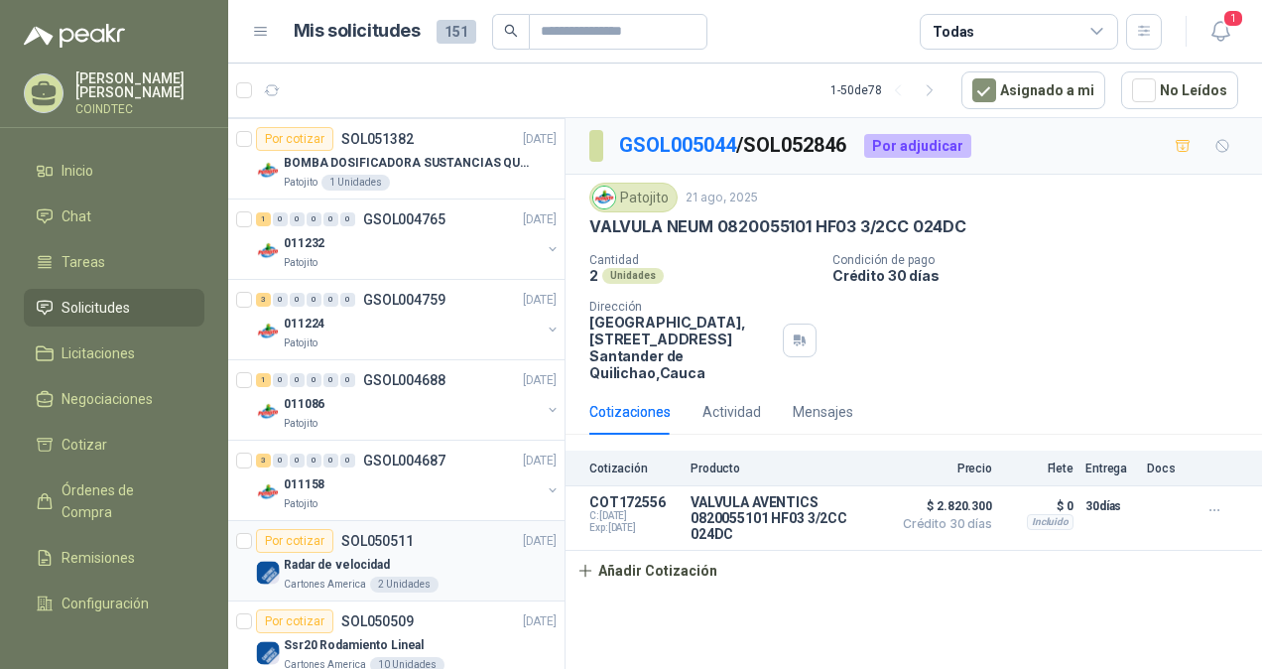
scroll to position [2777, 0]
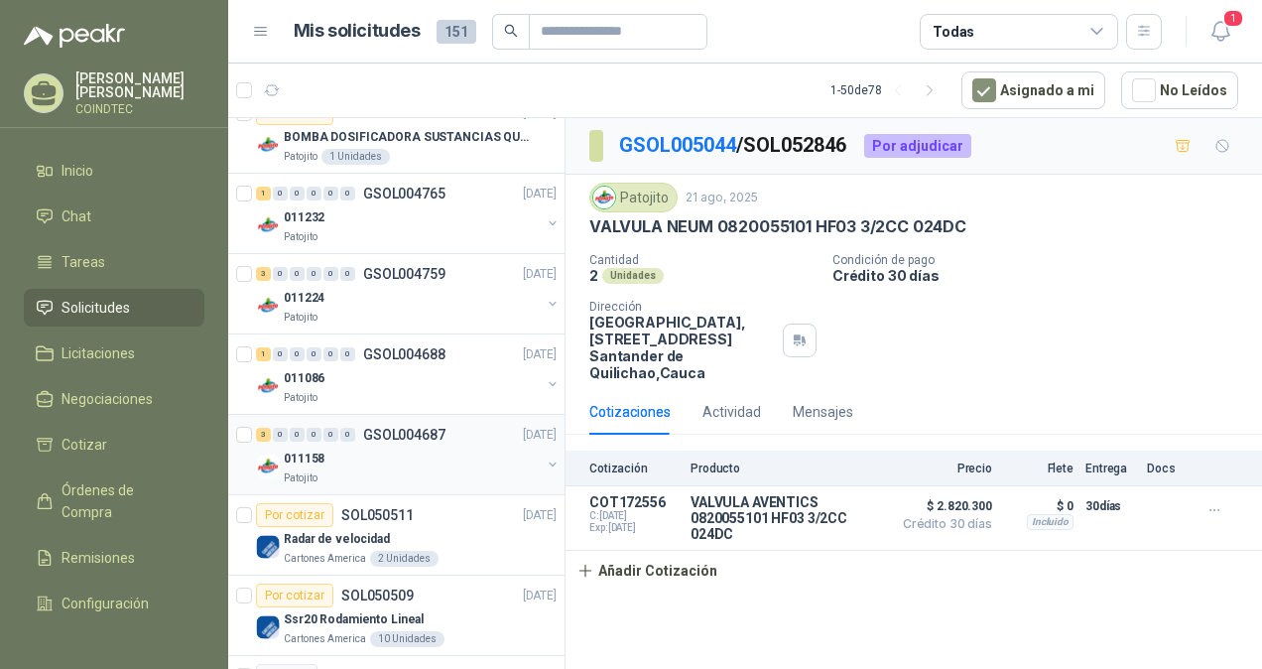
click at [428, 470] on div "Patojito" at bounding box center [412, 478] width 257 height 16
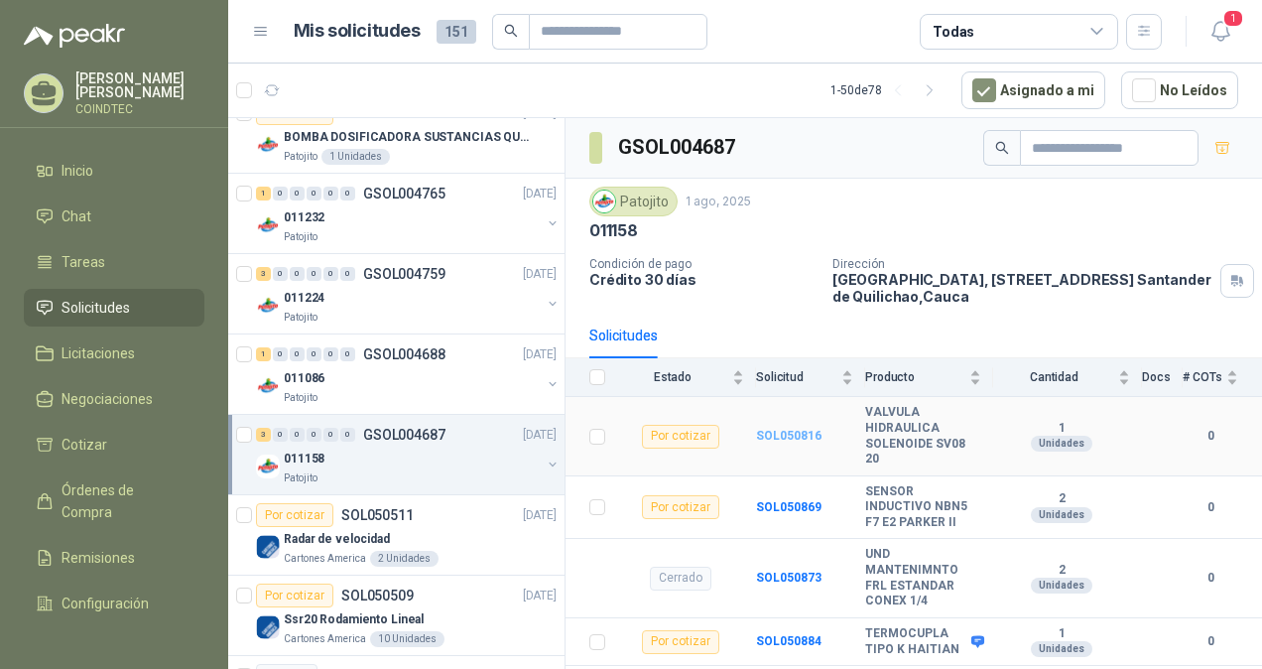
click at [798, 429] on b "SOL050816" at bounding box center [788, 436] width 65 height 14
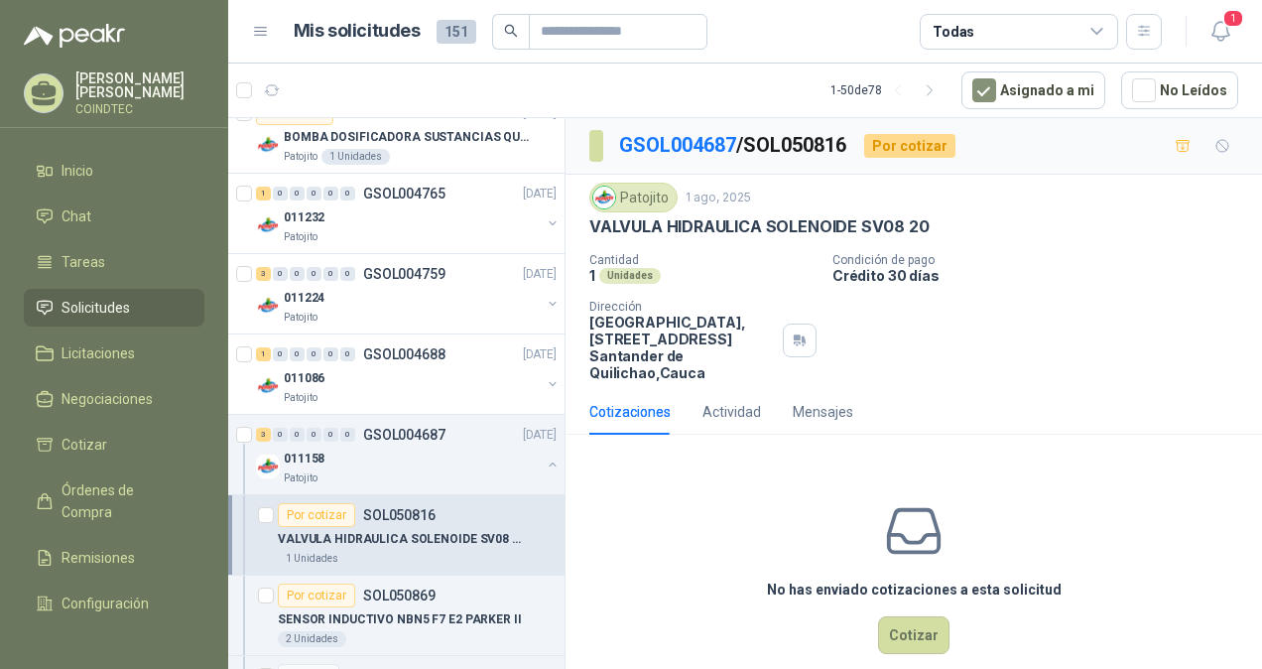
click at [444, 530] on p "VALVULA HIDRAULICA SOLENOIDE SV08 20" at bounding box center [401, 539] width 247 height 19
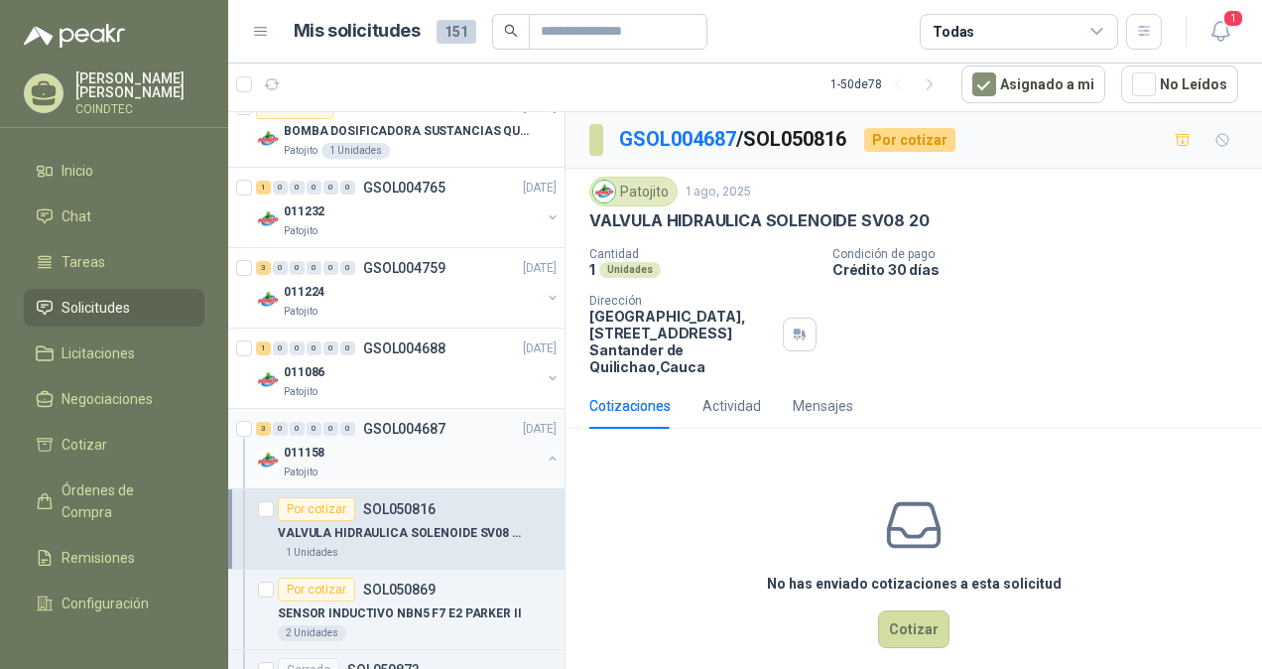
click at [375, 422] on p "GSOL004687" at bounding box center [404, 429] width 82 height 14
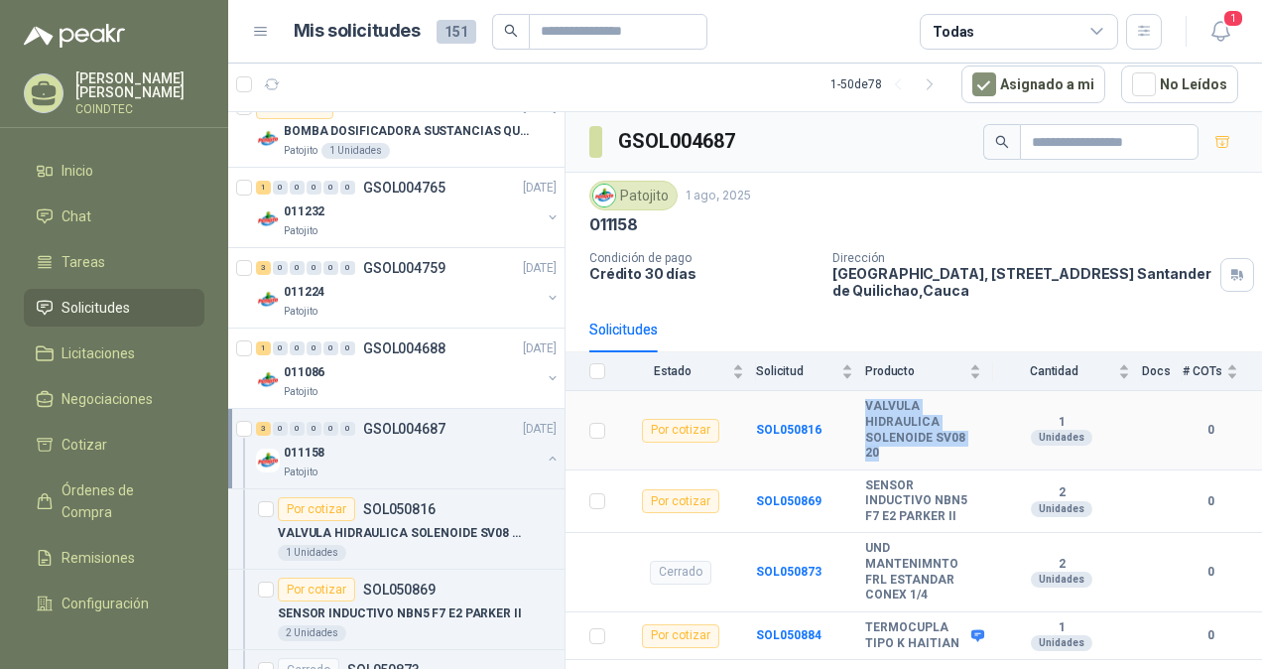
drag, startPoint x: 867, startPoint y: 403, endPoint x: 988, endPoint y: 442, distance: 127.4
click at [988, 442] on td "VALVULA HIDRAULICA SOLENOIDE SV08 20" at bounding box center [929, 430] width 128 height 78
copy b "VALVULA HIDRAULICA SOLENOIDE SV08 20"
